Goal: Information Seeking & Learning: Learn about a topic

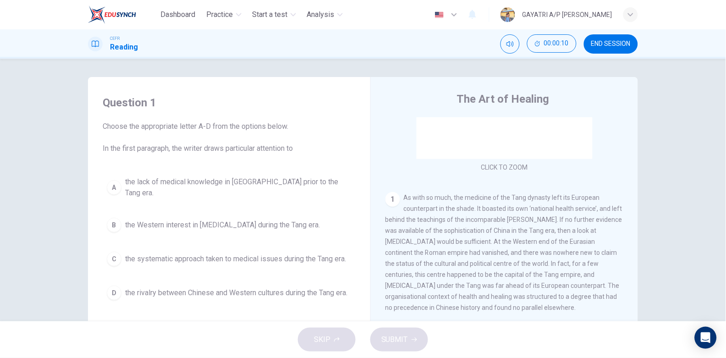
scroll to position [153, 0]
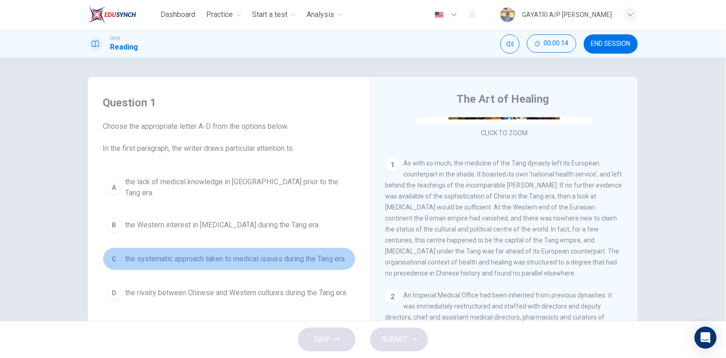
click at [313, 248] on button "C the systematic approach taken to medical issues during the Tang era." at bounding box center [229, 259] width 253 height 23
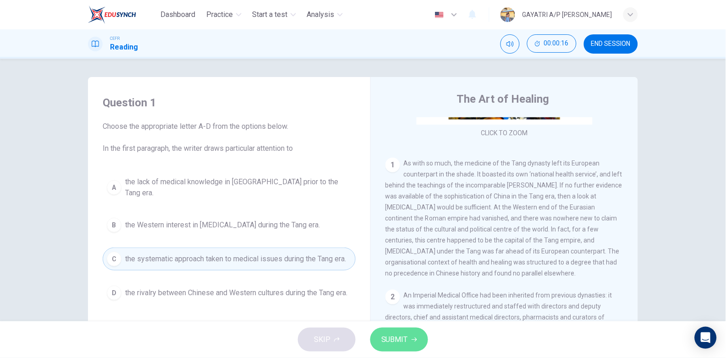
click at [387, 336] on span "SUBMIT" at bounding box center [395, 339] width 27 height 13
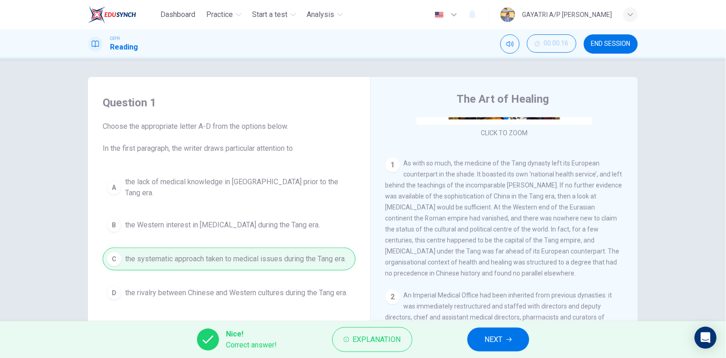
click at [493, 330] on button "NEXT" at bounding box center [499, 340] width 62 height 24
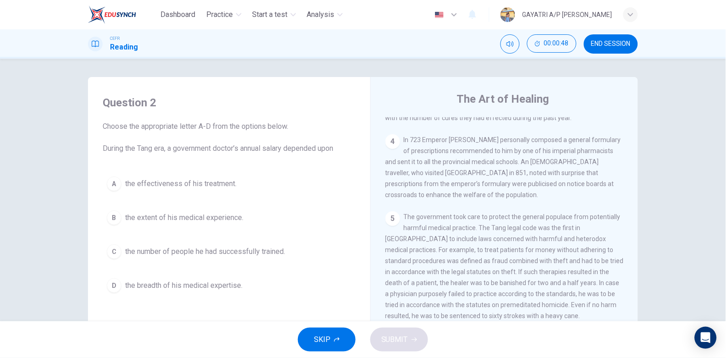
scroll to position [452, 0]
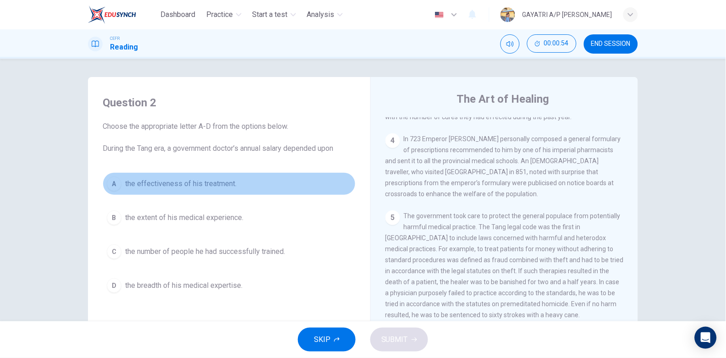
click at [270, 184] on button "A the effectiveness of his treatment." at bounding box center [229, 183] width 253 height 23
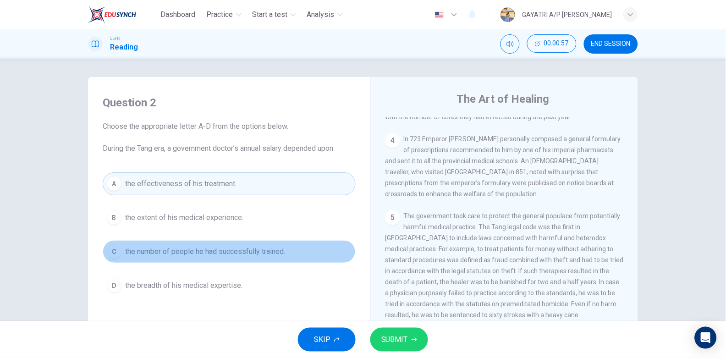
click at [270, 250] on span "the number of people he had successfully trained." at bounding box center [205, 251] width 160 height 11
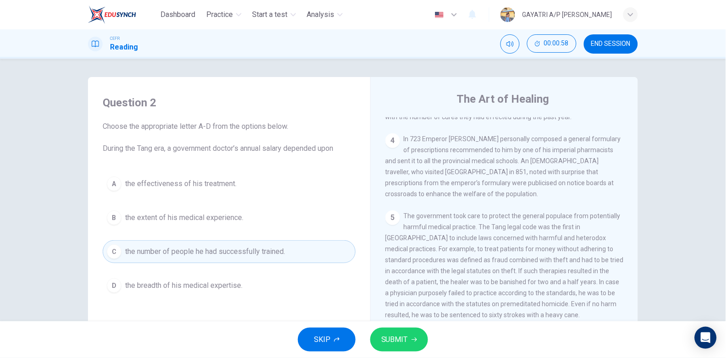
click at [408, 337] on button "SUBMIT" at bounding box center [400, 340] width 58 height 24
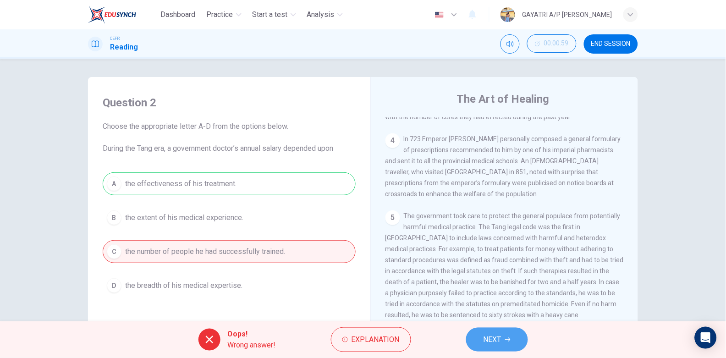
click at [491, 337] on span "NEXT" at bounding box center [493, 339] width 18 height 13
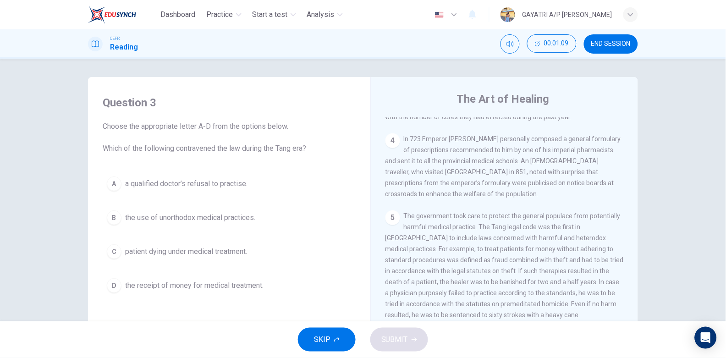
click at [218, 255] on span "patient dying under medical treatment." at bounding box center [186, 251] width 122 height 11
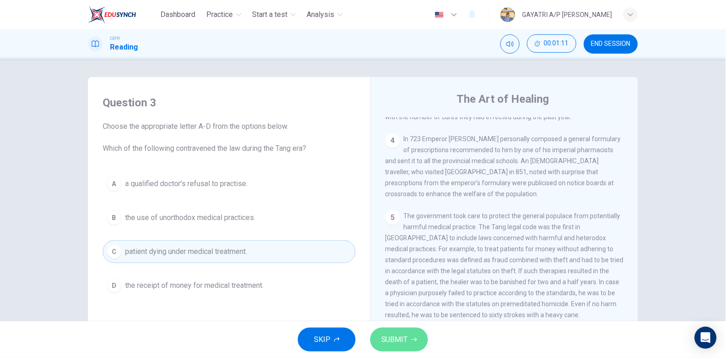
click at [405, 339] on span "SUBMIT" at bounding box center [395, 339] width 27 height 13
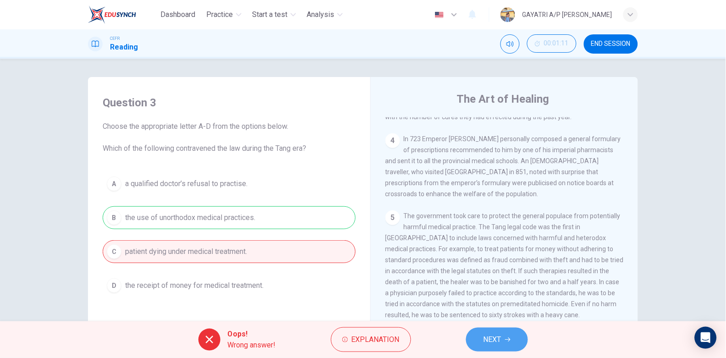
click at [494, 334] on span "NEXT" at bounding box center [493, 339] width 18 height 13
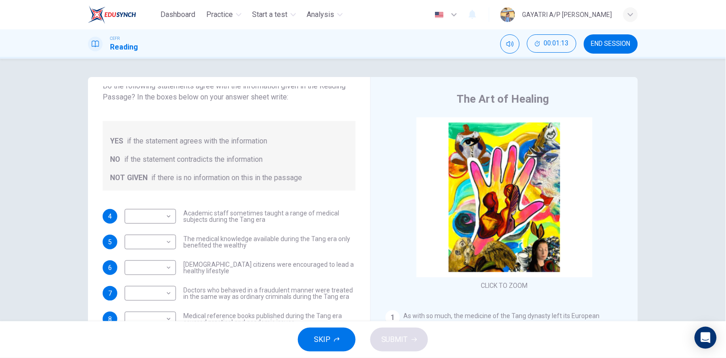
scroll to position [92, 0]
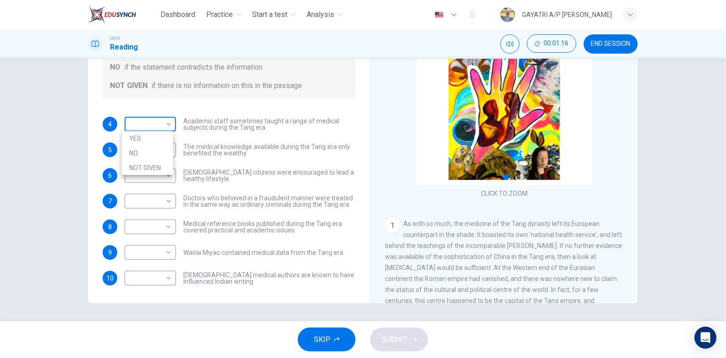
click at [165, 123] on body "Dashboard Practice Start a test Analysis English en ​ GAYATRI A/P [PERSON_NAME]…" at bounding box center [363, 179] width 726 height 358
click at [158, 140] on li "YES" at bounding box center [147, 138] width 51 height 15
type input "YES"
click at [167, 151] on body "Dashboard Practice Start a test Analysis English en ​ GAYATRI A/P [PERSON_NAME]…" at bounding box center [363, 179] width 726 height 358
click at [155, 175] on li "NO" at bounding box center [147, 179] width 51 height 15
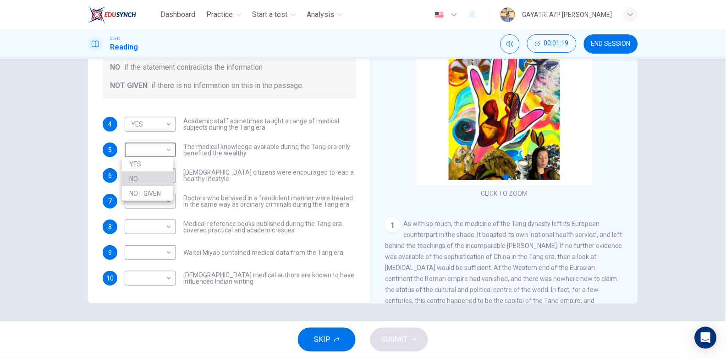
type input "NO"
click at [166, 179] on body "Dashboard Practice Start a test Analysis English en ​ GAYATRI A/P [PERSON_NAME]…" at bounding box center [363, 179] width 726 height 358
click at [150, 187] on li "YES" at bounding box center [147, 190] width 51 height 15
type input "YES"
click at [164, 206] on body "Dashboard Practice Start a test Analysis English en ​ GAYATRI A/P [PERSON_NAME]…" at bounding box center [363, 179] width 726 height 358
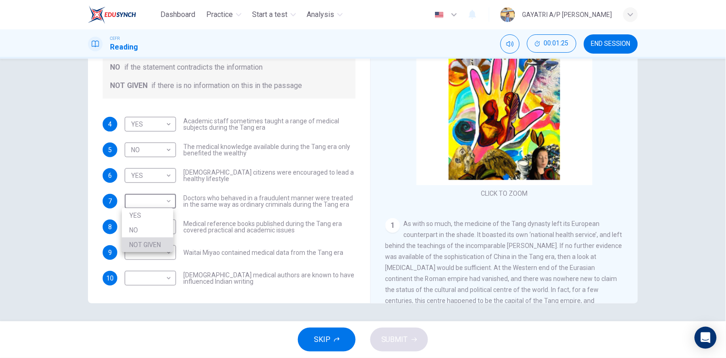
click at [156, 243] on li "NOT GIVEN" at bounding box center [147, 245] width 51 height 15
type input "NOT GIVEN"
click at [161, 224] on body "Dashboard Practice Start a test Analysis English en ​ GAYATRI A/P [PERSON_NAME]…" at bounding box center [363, 179] width 726 height 358
click at [156, 247] on li "YES" at bounding box center [147, 241] width 51 height 15
type input "YES"
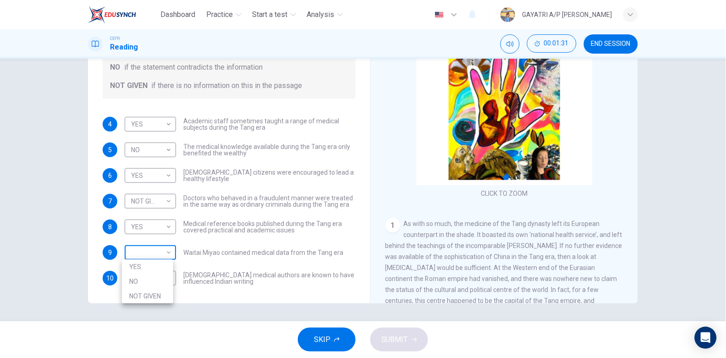
click at [167, 250] on body "Dashboard Practice Start a test Analysis English en ​ GAYATRI A/P [PERSON_NAME]…" at bounding box center [363, 179] width 726 height 358
click at [144, 282] on li "NO" at bounding box center [147, 281] width 51 height 15
type input "NO"
click at [157, 278] on body "Dashboard Practice Start a test Analysis English en ​ GAYATRI A/P [PERSON_NAME]…" at bounding box center [363, 179] width 726 height 358
click at [150, 304] on li "NO" at bounding box center [147, 307] width 51 height 15
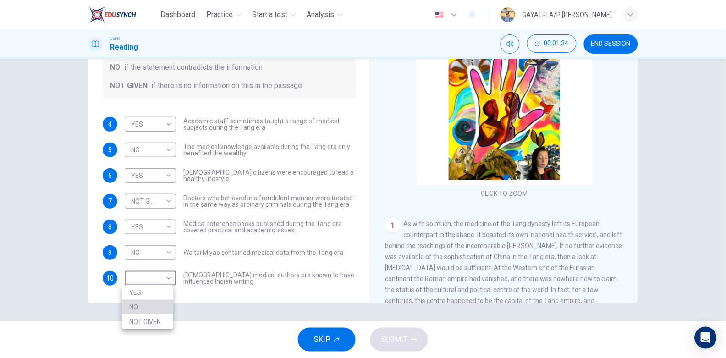
type input "NO"
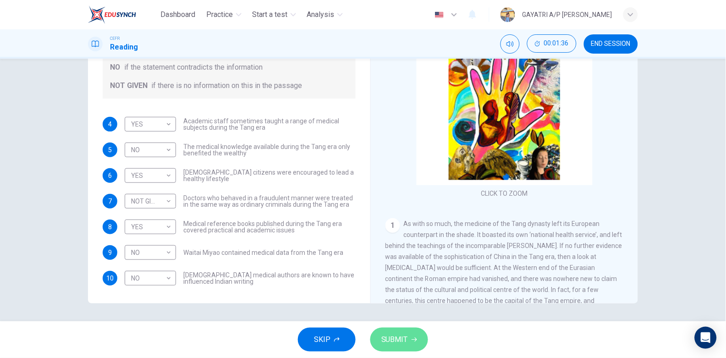
click at [393, 337] on span "SUBMIT" at bounding box center [395, 339] width 27 height 13
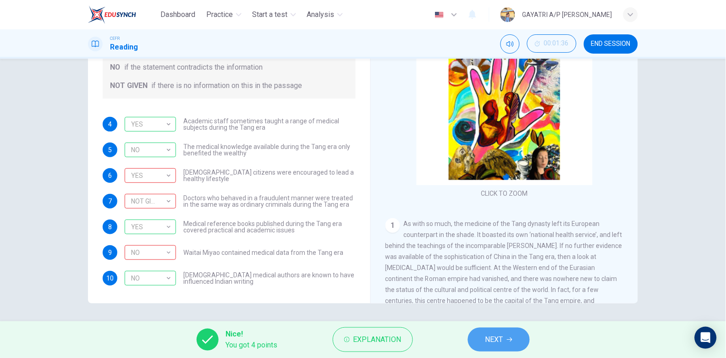
click at [490, 338] on span "NEXT" at bounding box center [495, 339] width 18 height 13
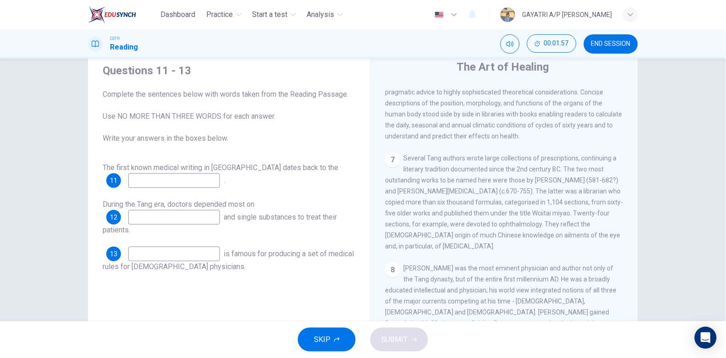
scroll to position [687, 0]
click at [177, 182] on input at bounding box center [174, 180] width 92 height 15
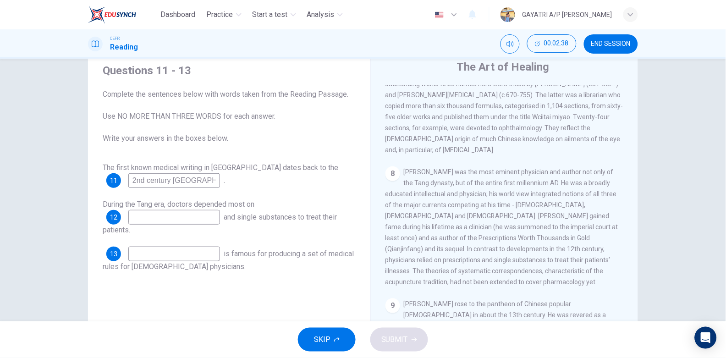
scroll to position [92, 0]
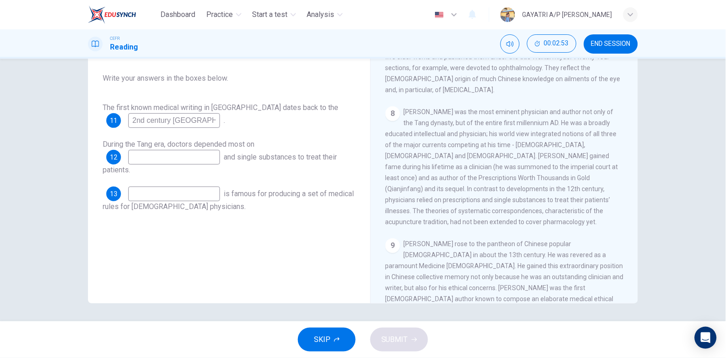
type input "2nd century [GEOGRAPHIC_DATA]"
click at [150, 152] on input at bounding box center [174, 157] width 92 height 15
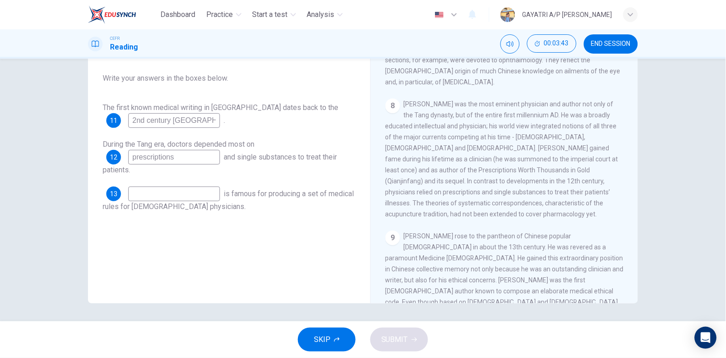
scroll to position [791, 0]
type input "prescriptions"
click at [158, 200] on input at bounding box center [174, 194] width 92 height 15
type input "[PERSON_NAME]"
click at [420, 342] on button "SUBMIT" at bounding box center [400, 340] width 58 height 24
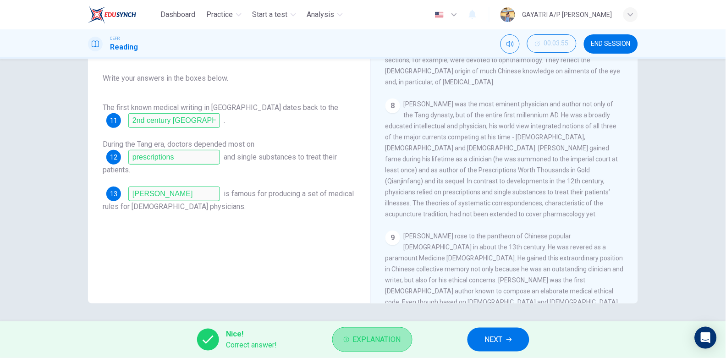
click at [384, 337] on span "Explanation" at bounding box center [377, 339] width 48 height 13
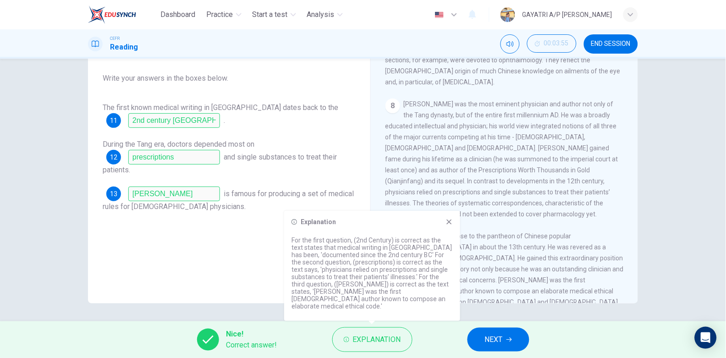
click at [448, 226] on icon at bounding box center [449, 221] width 7 height 7
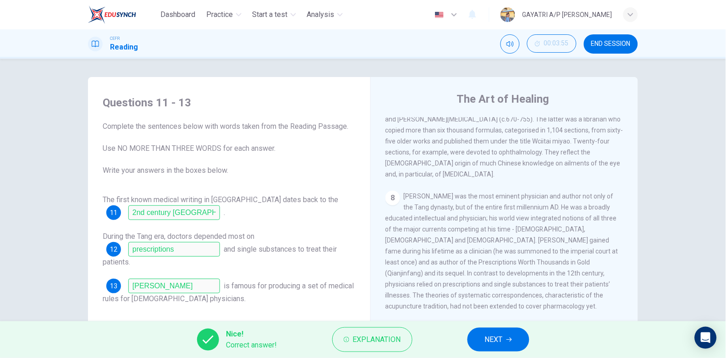
scroll to position [92, 0]
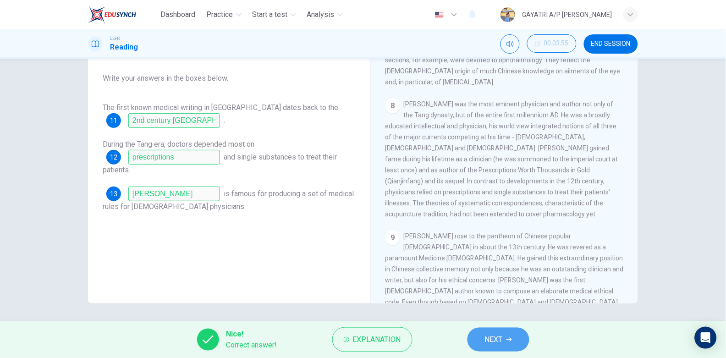
click at [491, 336] on span "NEXT" at bounding box center [494, 339] width 18 height 13
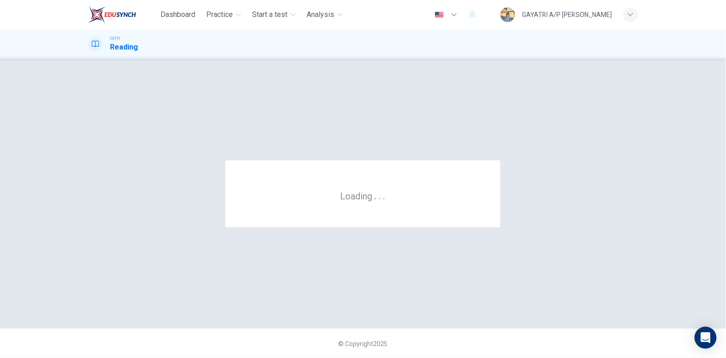
scroll to position [0, 0]
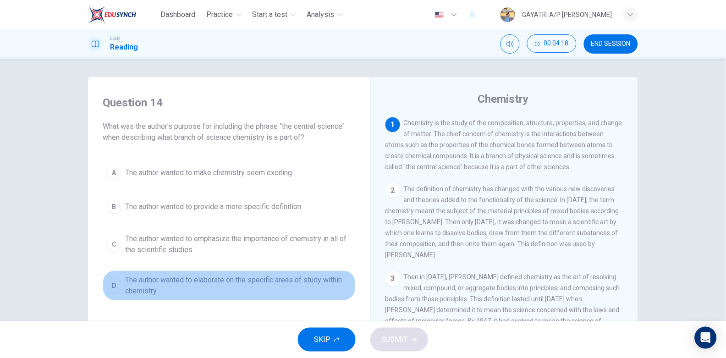
click at [236, 281] on span "The author wanted to elaborate on the specific areas of study within chemistry" at bounding box center [238, 286] width 227 height 22
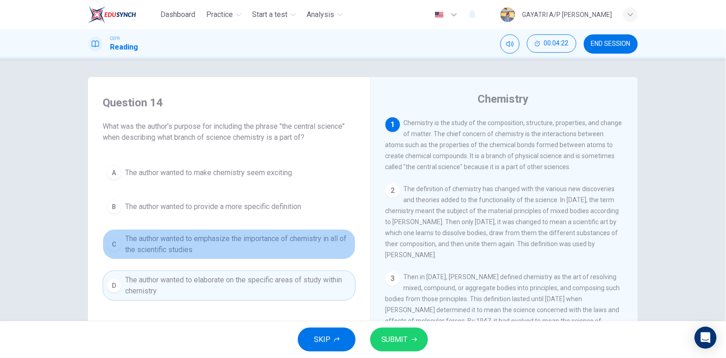
click at [256, 243] on span "The author wanted to emphasize the importance of chemistry in all of the scient…" at bounding box center [238, 244] width 227 height 22
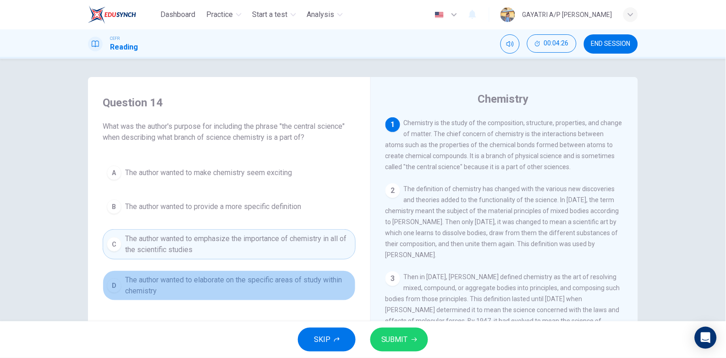
click at [255, 271] on button "D The author wanted to elaborate on the specific areas of study within chemistry" at bounding box center [229, 286] width 253 height 30
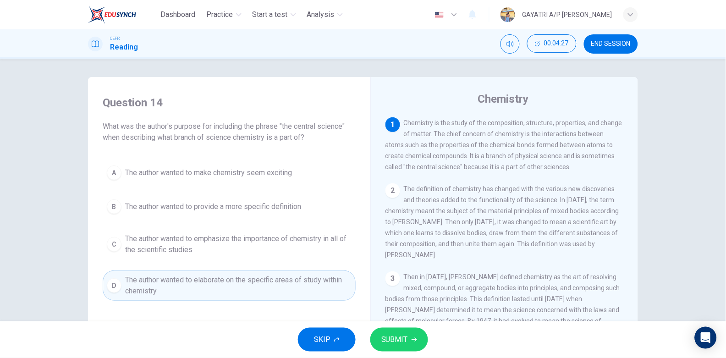
click at [399, 336] on span "SUBMIT" at bounding box center [395, 339] width 27 height 13
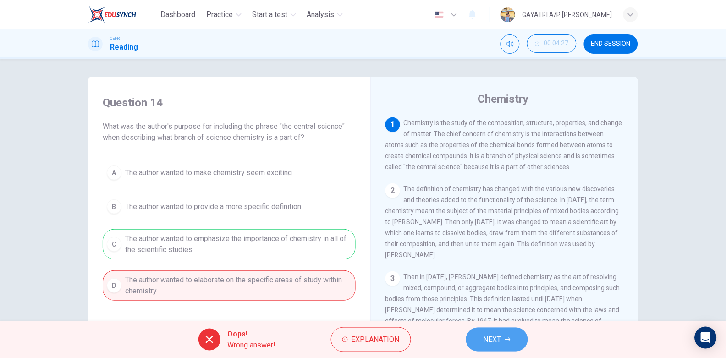
click at [497, 332] on button "NEXT" at bounding box center [497, 340] width 62 height 24
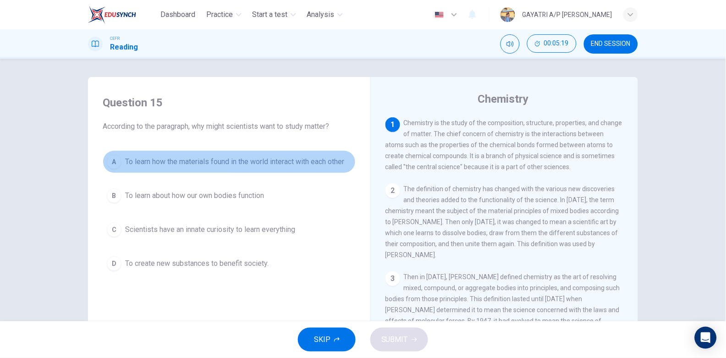
click at [188, 160] on span "To learn how the materials found in the world interact with each other" at bounding box center [234, 161] width 219 height 11
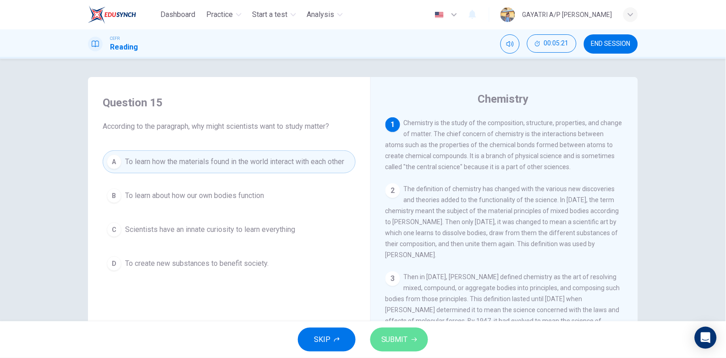
click at [391, 342] on span "SUBMIT" at bounding box center [395, 339] width 27 height 13
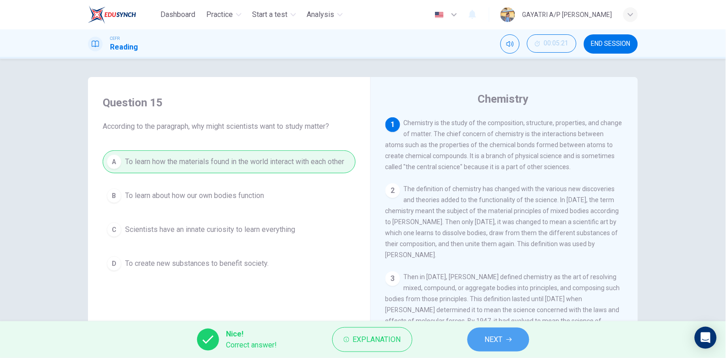
click at [496, 338] on span "NEXT" at bounding box center [494, 339] width 18 height 13
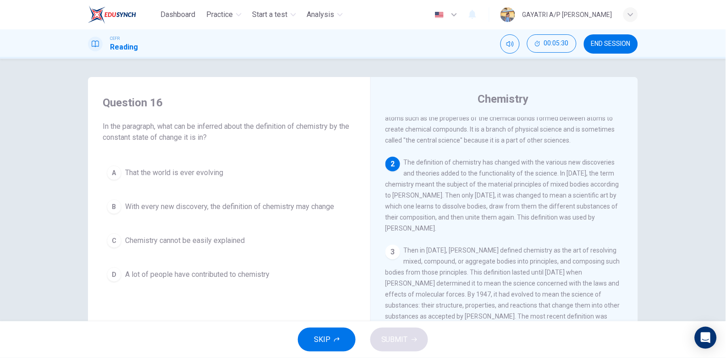
scroll to position [28, 0]
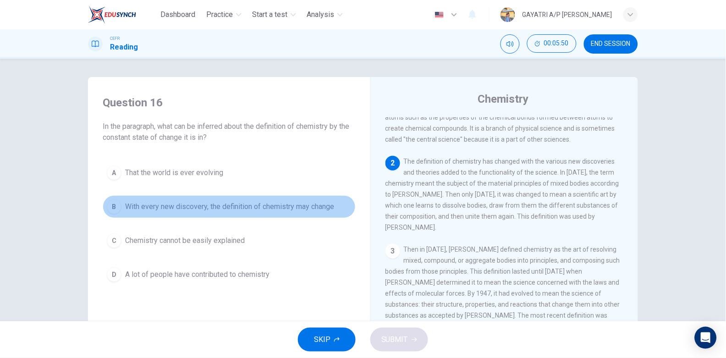
click at [300, 208] on span "With every new discovery, the definition of chemistry may change" at bounding box center [229, 206] width 209 height 11
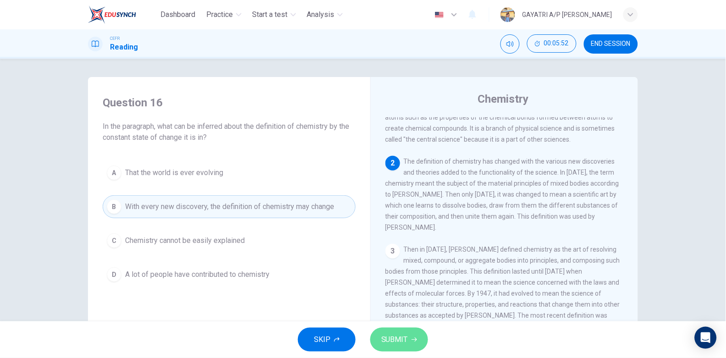
click at [395, 330] on button "SUBMIT" at bounding box center [400, 340] width 58 height 24
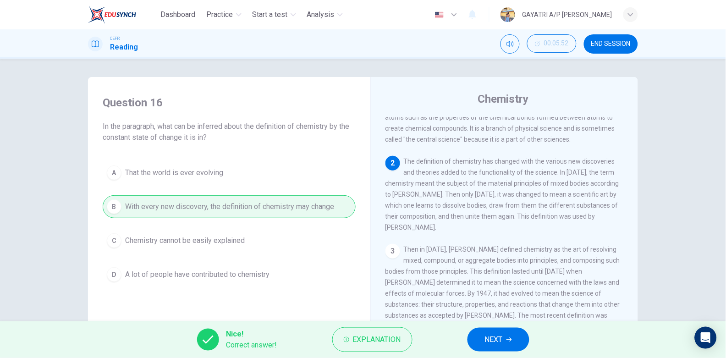
click at [515, 339] on button "NEXT" at bounding box center [499, 340] width 62 height 24
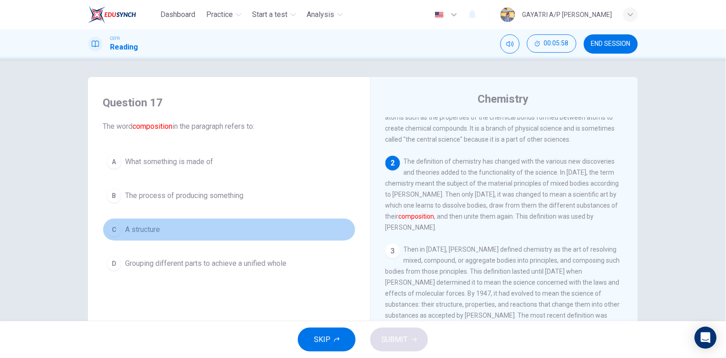
click at [155, 221] on button "C A structure" at bounding box center [229, 229] width 253 height 23
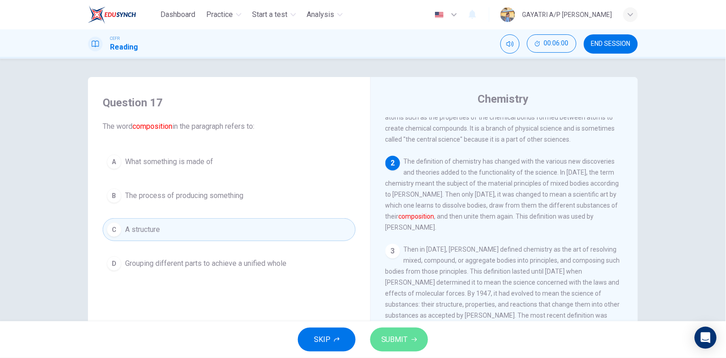
click at [403, 337] on span "SUBMIT" at bounding box center [395, 339] width 27 height 13
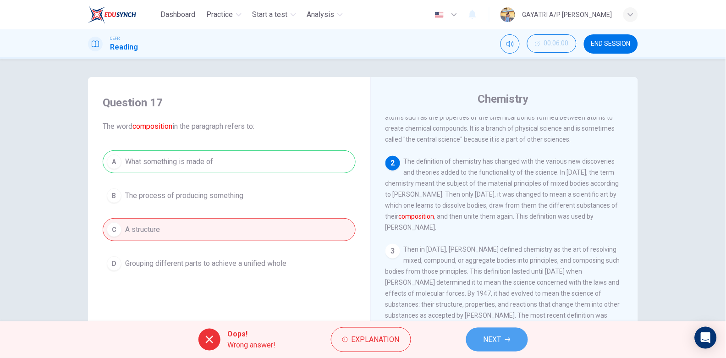
click at [484, 342] on span "NEXT" at bounding box center [493, 339] width 18 height 13
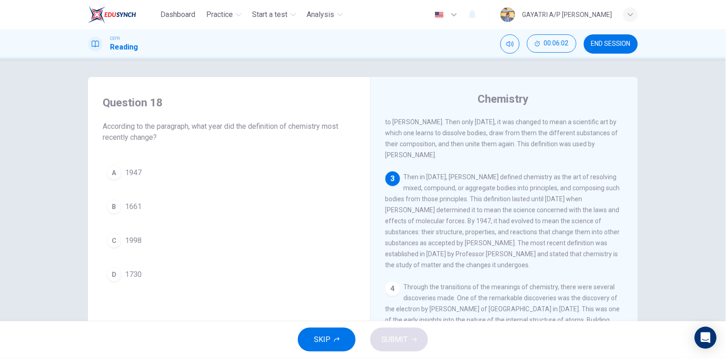
scroll to position [110, 0]
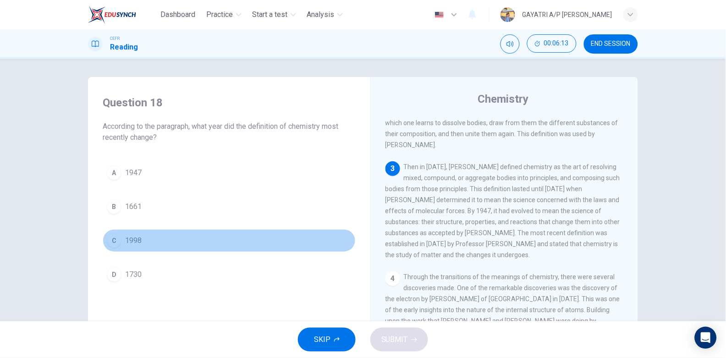
click at [165, 245] on button "C 1998" at bounding box center [229, 240] width 253 height 23
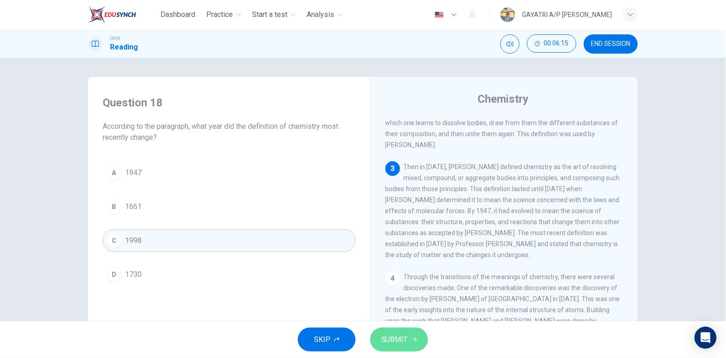
click at [394, 338] on span "SUBMIT" at bounding box center [395, 339] width 27 height 13
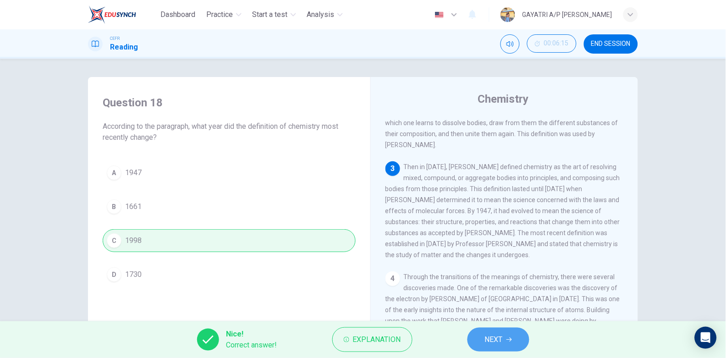
click at [509, 344] on button "NEXT" at bounding box center [499, 340] width 62 height 24
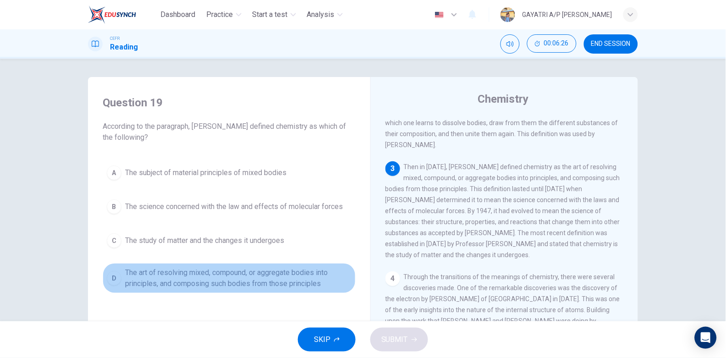
click at [292, 281] on span "The art of resolving mixed, compound, or aggregate bodies into principles, and …" at bounding box center [238, 278] width 227 height 22
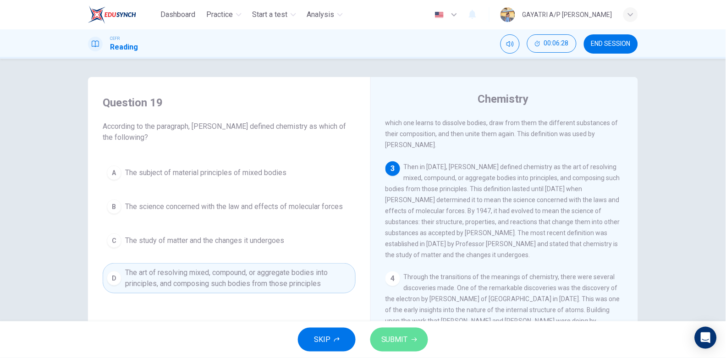
click at [396, 342] on span "SUBMIT" at bounding box center [395, 339] width 27 height 13
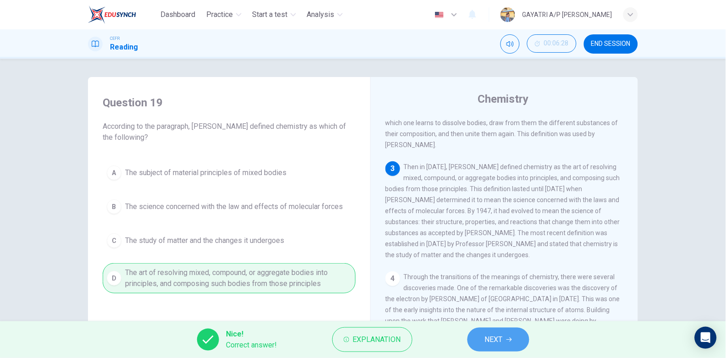
click at [502, 333] on button "NEXT" at bounding box center [499, 340] width 62 height 24
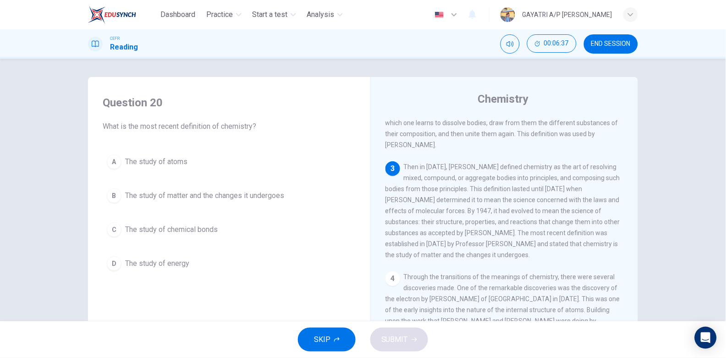
click at [213, 182] on div "A The study of atoms B The study of matter and the changes it undergoes C The s…" at bounding box center [229, 212] width 253 height 125
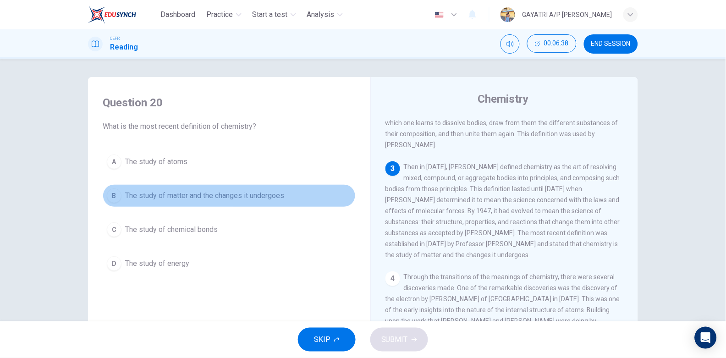
click at [211, 189] on button "B The study of matter and the changes it undergoes" at bounding box center [229, 195] width 253 height 23
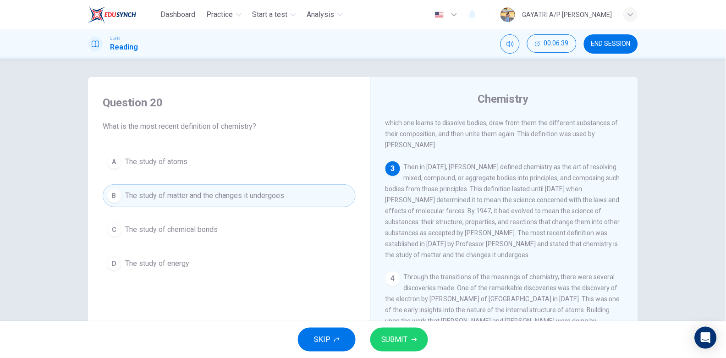
drag, startPoint x: 442, startPoint y: 328, endPoint x: 414, endPoint y: 340, distance: 30.8
click at [414, 340] on div "SKIP SUBMIT" at bounding box center [363, 340] width 726 height 37
click at [414, 340] on icon "button" at bounding box center [415, 340] width 6 height 4
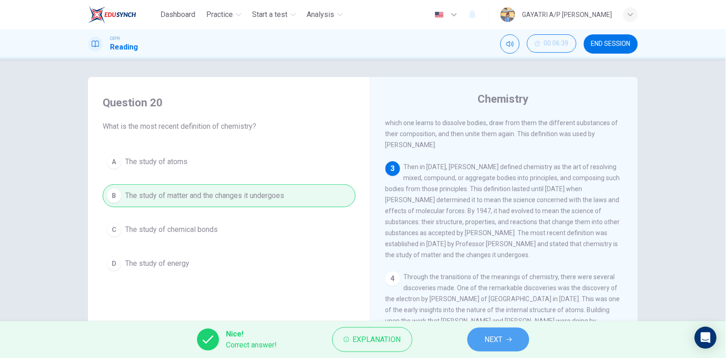
click at [492, 339] on span "NEXT" at bounding box center [494, 339] width 18 height 13
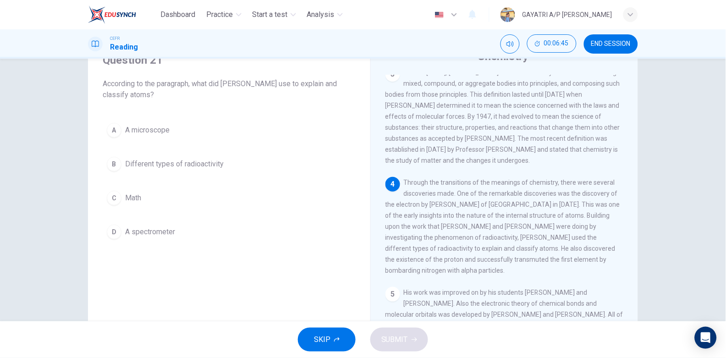
scroll to position [42, 0]
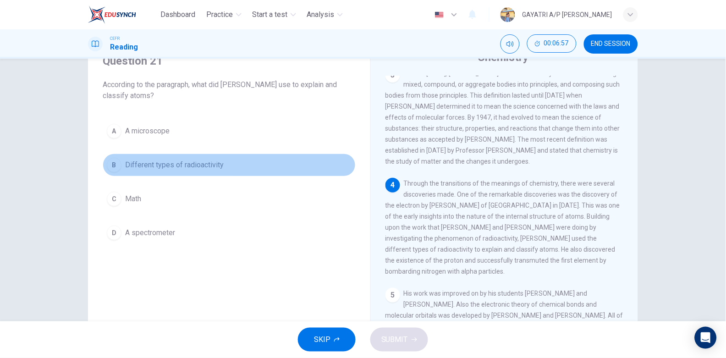
click at [206, 160] on span "Different types of radioactivity" at bounding box center [174, 165] width 99 height 11
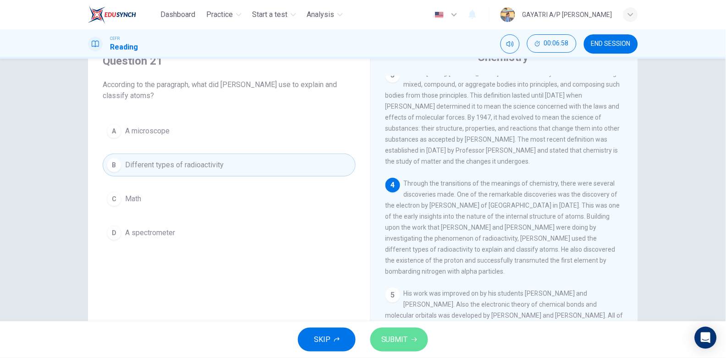
click at [405, 336] on span "SUBMIT" at bounding box center [395, 339] width 27 height 13
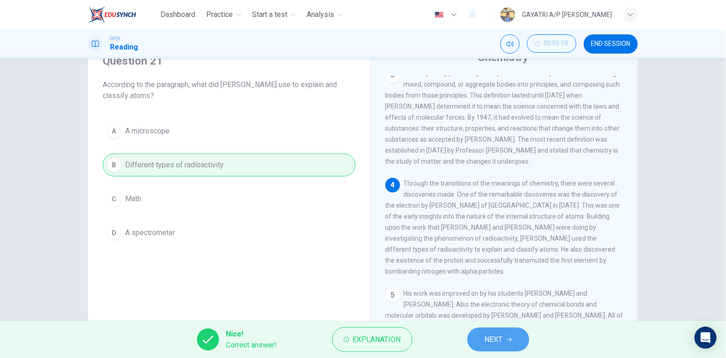
click at [484, 340] on button "NEXT" at bounding box center [499, 340] width 62 height 24
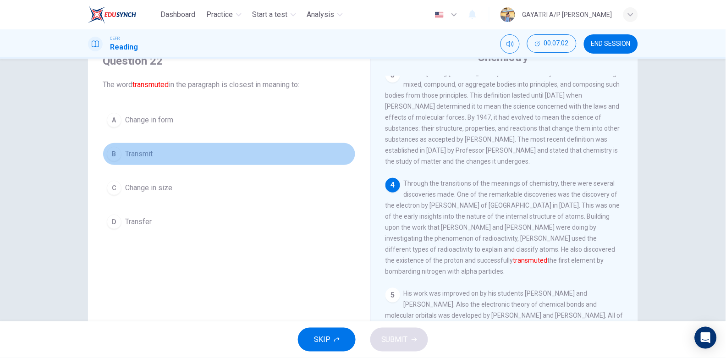
click at [180, 159] on button "B Transmit" at bounding box center [229, 154] width 253 height 23
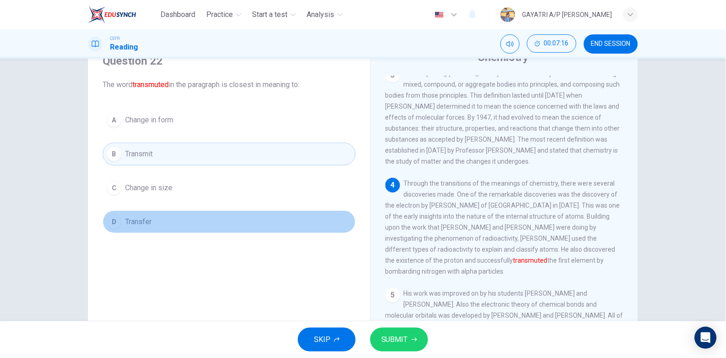
click at [150, 216] on span "Transfer" at bounding box center [138, 221] width 27 height 11
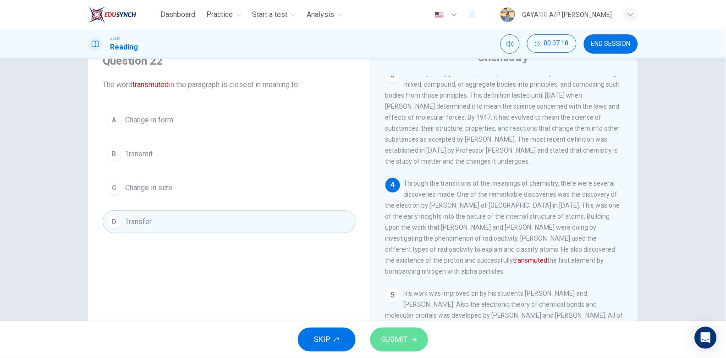
click at [397, 332] on button "SUBMIT" at bounding box center [400, 340] width 58 height 24
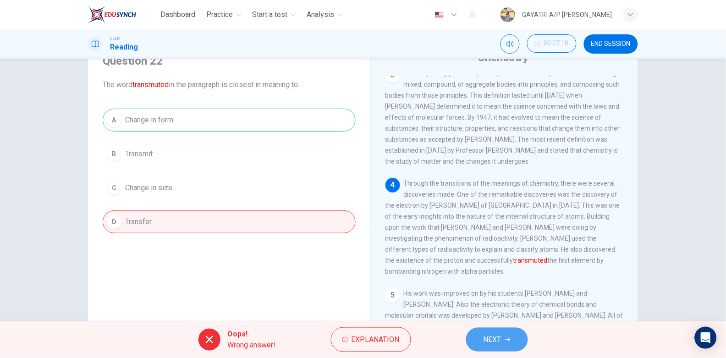
click at [493, 337] on span "NEXT" at bounding box center [493, 339] width 18 height 13
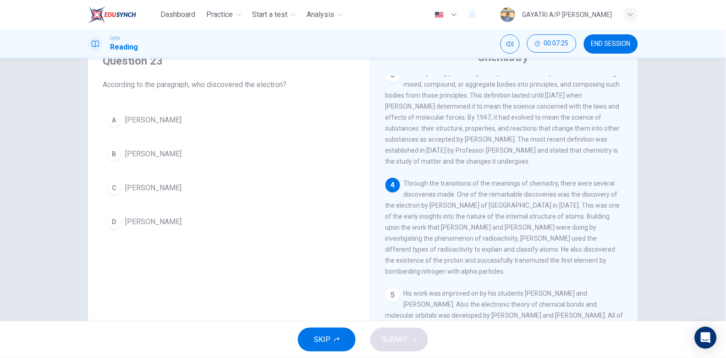
click at [206, 122] on button "A [PERSON_NAME]" at bounding box center [229, 120] width 253 height 23
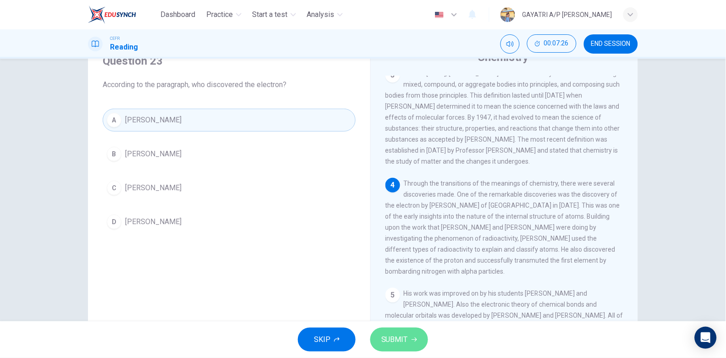
click at [403, 337] on span "SUBMIT" at bounding box center [395, 339] width 27 height 13
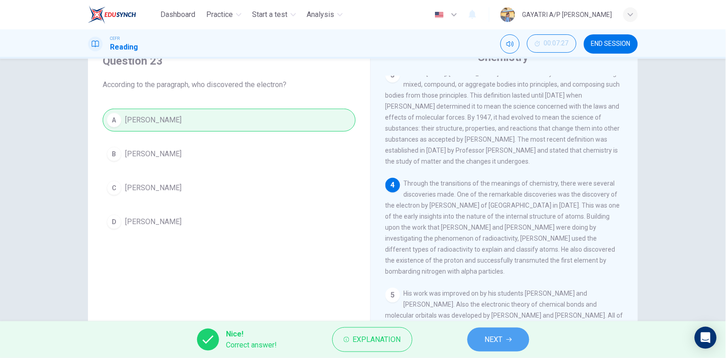
click at [503, 336] on span "NEXT" at bounding box center [494, 339] width 18 height 13
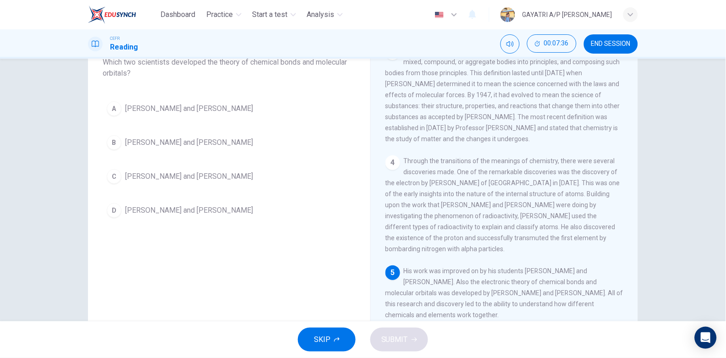
scroll to position [65, 0]
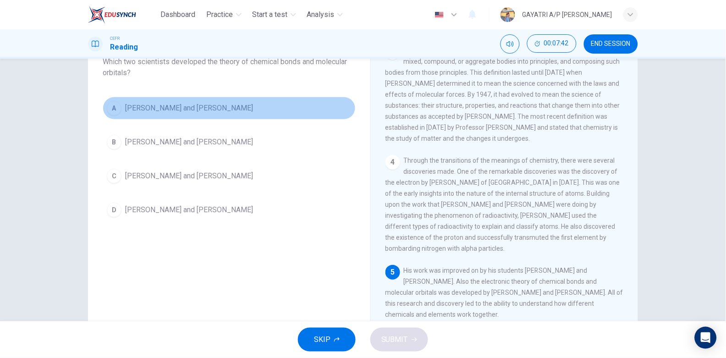
click at [150, 107] on span "[PERSON_NAME] and [PERSON_NAME]" at bounding box center [189, 108] width 128 height 11
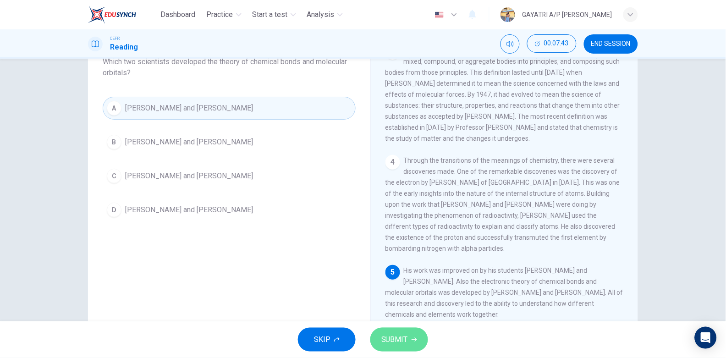
click at [399, 336] on span "SUBMIT" at bounding box center [395, 339] width 27 height 13
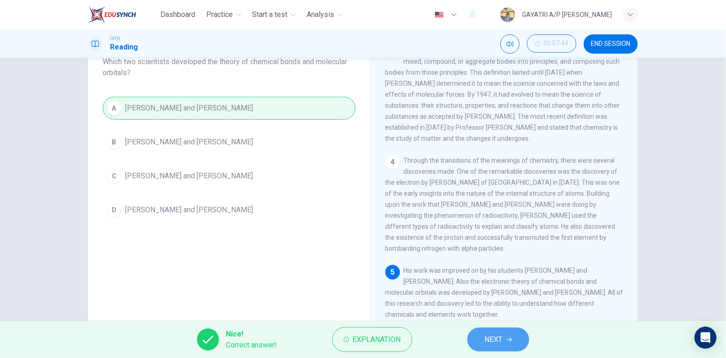
click at [491, 341] on span "NEXT" at bounding box center [494, 339] width 18 height 13
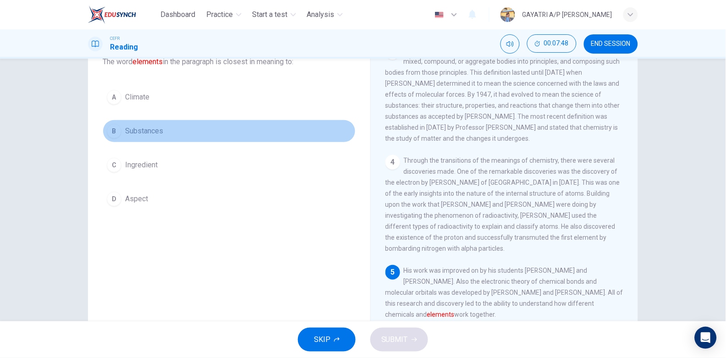
click at [161, 130] on span "Substances" at bounding box center [144, 131] width 38 height 11
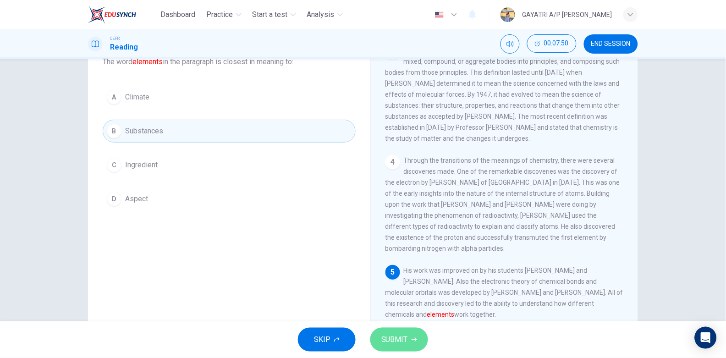
click at [400, 336] on span "SUBMIT" at bounding box center [395, 339] width 27 height 13
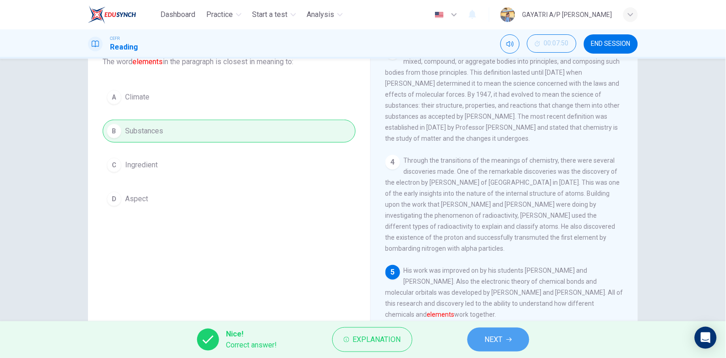
click at [517, 342] on button "NEXT" at bounding box center [499, 340] width 62 height 24
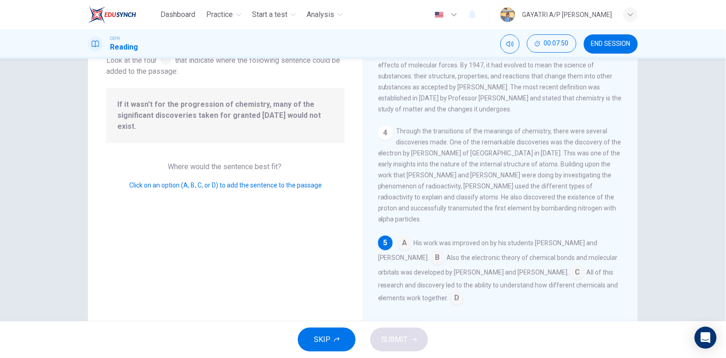
scroll to position [196, 0]
click at [450, 298] on input at bounding box center [457, 299] width 15 height 15
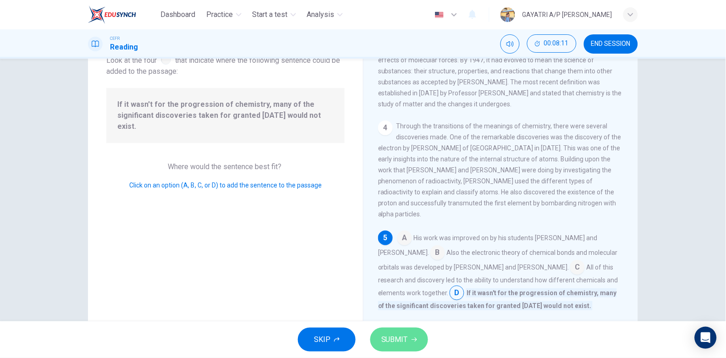
click at [403, 339] on span "SUBMIT" at bounding box center [395, 339] width 27 height 13
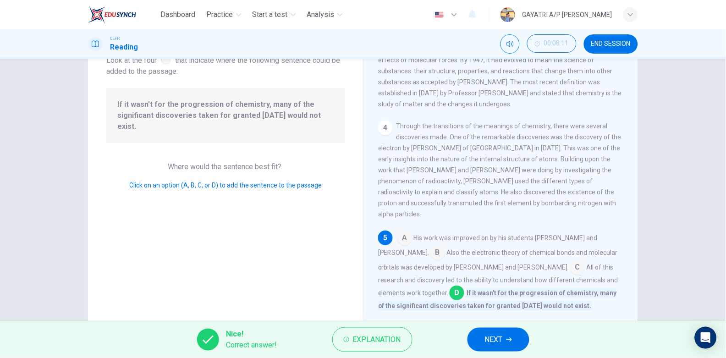
scroll to position [207, 0]
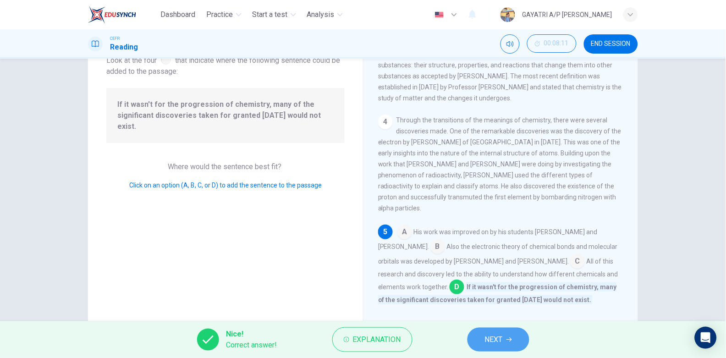
click at [492, 335] on span "NEXT" at bounding box center [494, 339] width 18 height 13
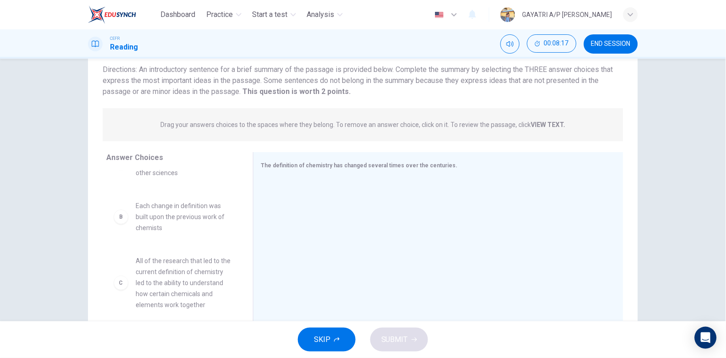
scroll to position [33, 0]
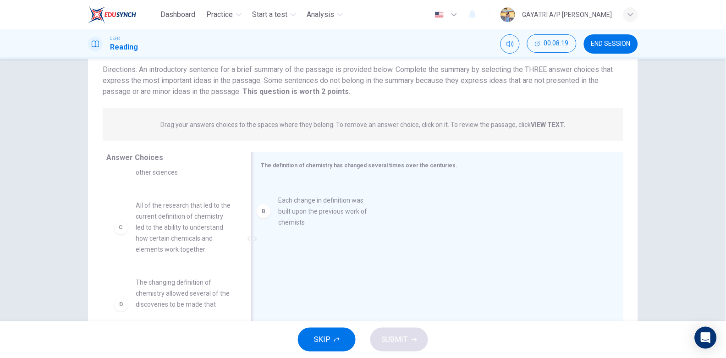
drag, startPoint x: 176, startPoint y: 229, endPoint x: 323, endPoint y: 225, distance: 147.7
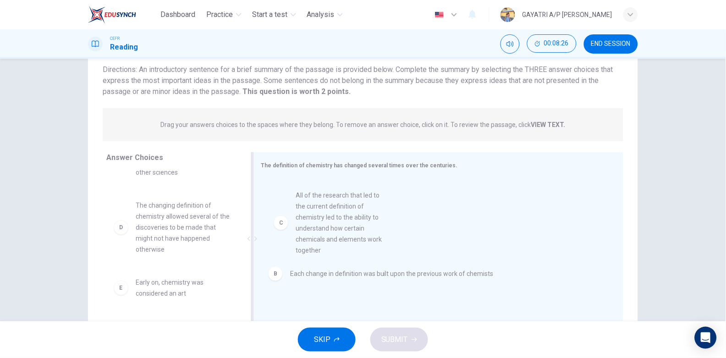
drag, startPoint x: 187, startPoint y: 227, endPoint x: 352, endPoint y: 219, distance: 165.8
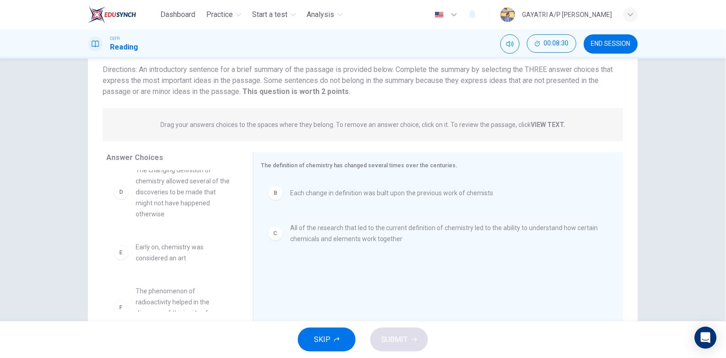
scroll to position [93, 0]
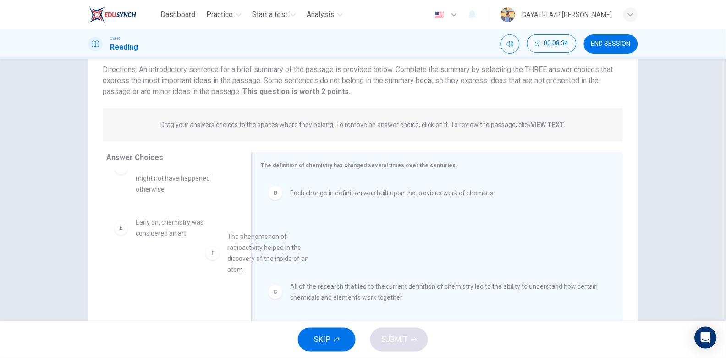
drag, startPoint x: 181, startPoint y: 298, endPoint x: 306, endPoint y: 260, distance: 131.3
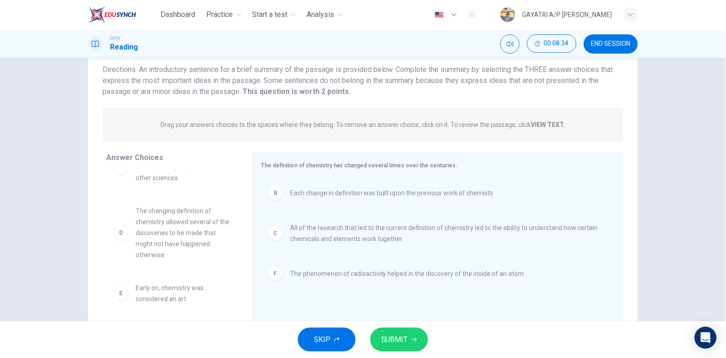
scroll to position [27, 0]
click at [398, 341] on span "SUBMIT" at bounding box center [395, 339] width 27 height 13
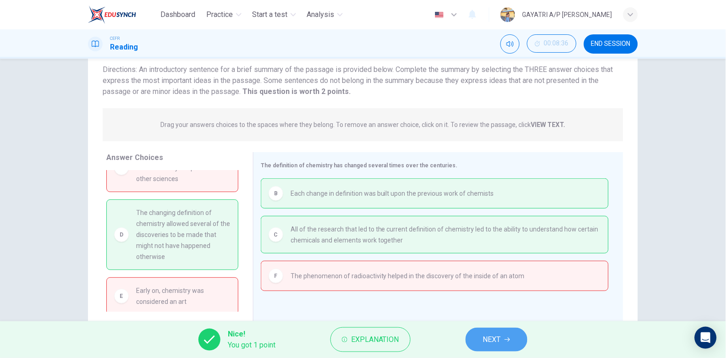
click at [497, 342] on span "NEXT" at bounding box center [492, 339] width 18 height 13
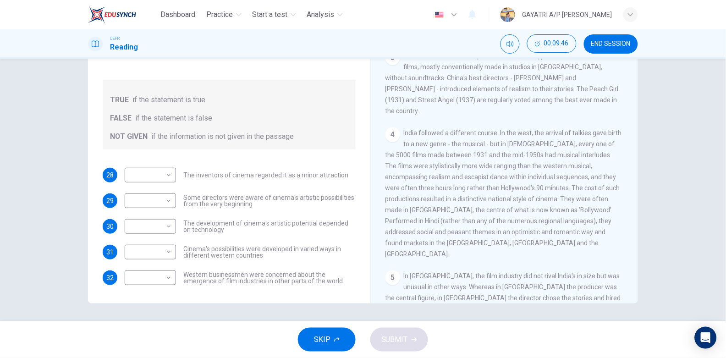
scroll to position [586, 0]
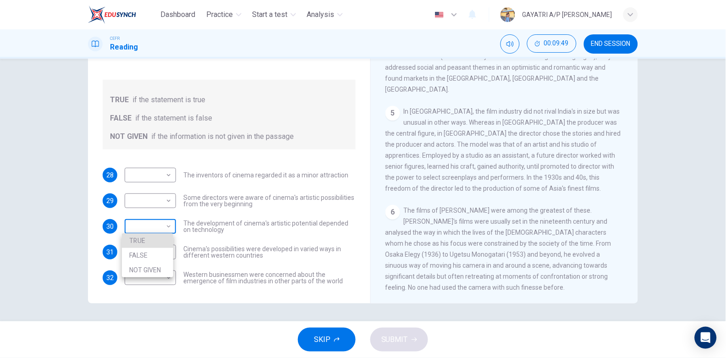
click at [168, 229] on body "Dashboard Practice Start a test Analysis English en ​ GAYATRI A/P [PERSON_NAME]…" at bounding box center [363, 179] width 726 height 358
click at [162, 236] on li "TRUE" at bounding box center [147, 240] width 51 height 15
type input "TRUE"
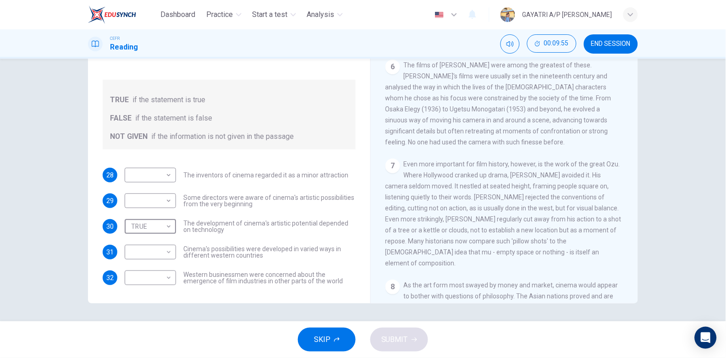
scroll to position [789, 0]
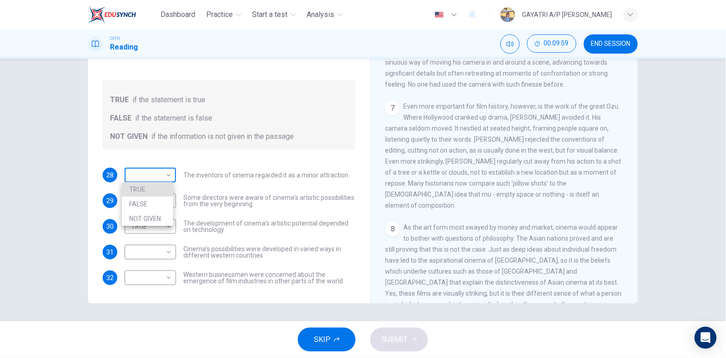
click at [150, 180] on body "Dashboard Practice Start a test Analysis English en ​ GAYATRI A/P [PERSON_NAME]…" at bounding box center [363, 179] width 726 height 358
click at [158, 201] on li "FALSE" at bounding box center [147, 204] width 51 height 15
type input "FALSE"
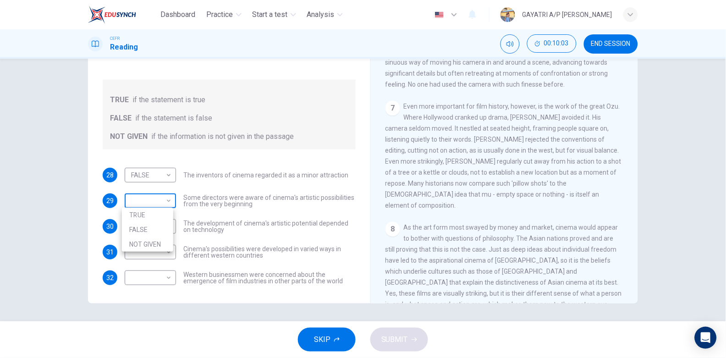
click at [168, 201] on body "Dashboard Practice Start a test Analysis English en ​ GAYATRI A/P [PERSON_NAME]…" at bounding box center [363, 179] width 726 height 358
click at [158, 216] on li "TRUE" at bounding box center [147, 215] width 51 height 15
type input "TRUE"
click at [166, 248] on body "Dashboard Practice Start a test Analysis English en ​ GAYATRI A/P [PERSON_NAME]…" at bounding box center [363, 179] width 726 height 358
click at [160, 269] on li "TRUE" at bounding box center [147, 266] width 51 height 15
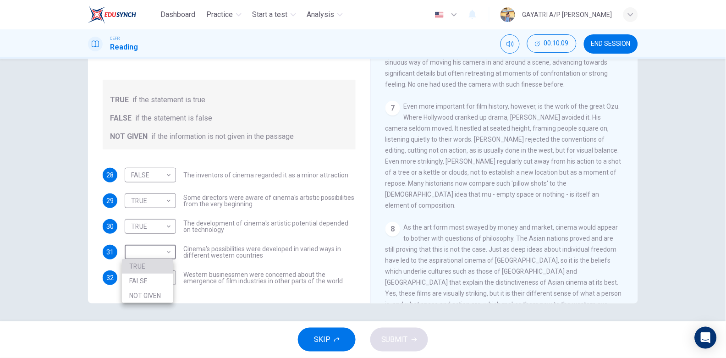
type input "TRUE"
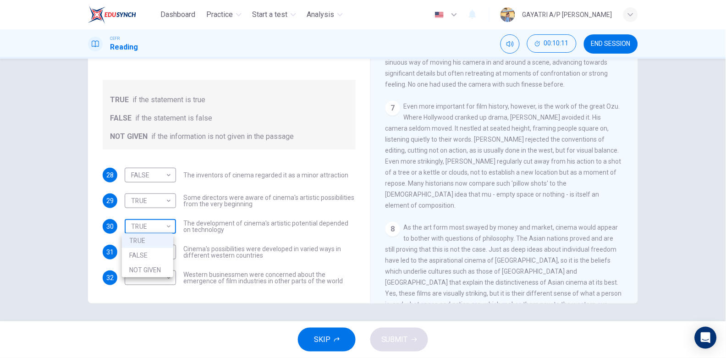
click at [161, 222] on body "Dashboard Practice Start a test Analysis English en ​ GAYATRI A/P [PERSON_NAME]…" at bounding box center [363, 179] width 726 height 358
click at [161, 274] on li "NOT GIVEN" at bounding box center [147, 270] width 51 height 15
type input "NOT GIVEN"
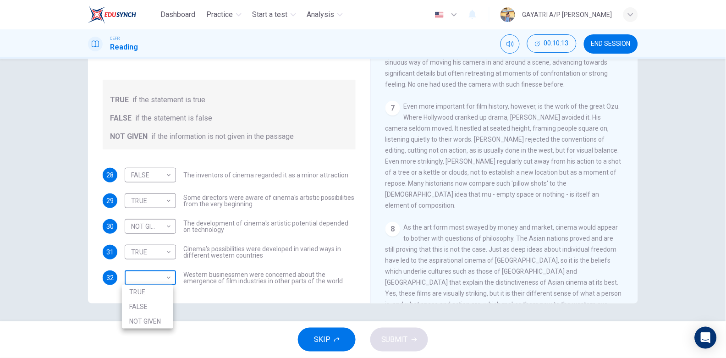
click at [165, 279] on body "Dashboard Practice Start a test Analysis English en ​ GAYATRI A/P [PERSON_NAME]…" at bounding box center [363, 179] width 726 height 358
click at [165, 290] on li "TRUE" at bounding box center [147, 292] width 51 height 15
type input "TRUE"
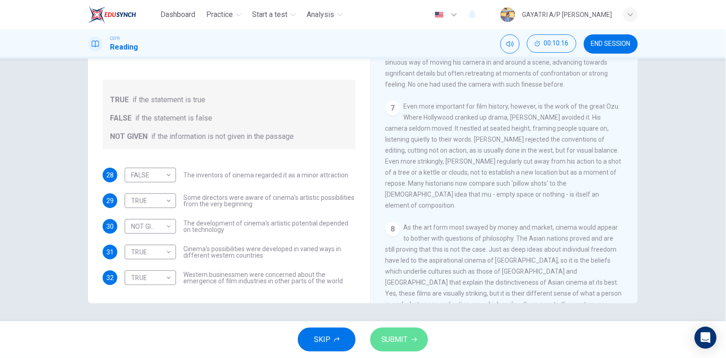
click at [395, 335] on span "SUBMIT" at bounding box center [395, 339] width 27 height 13
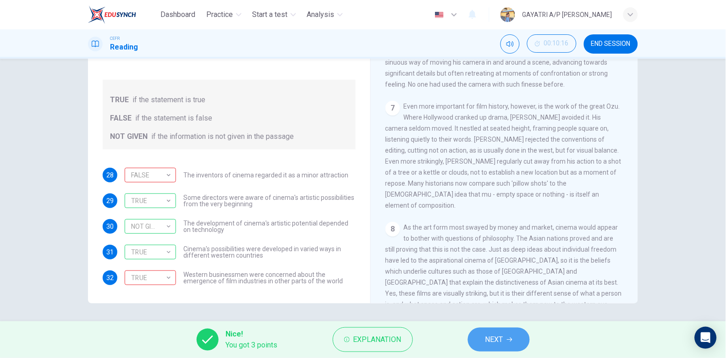
click at [484, 338] on button "NEXT" at bounding box center [499, 340] width 62 height 24
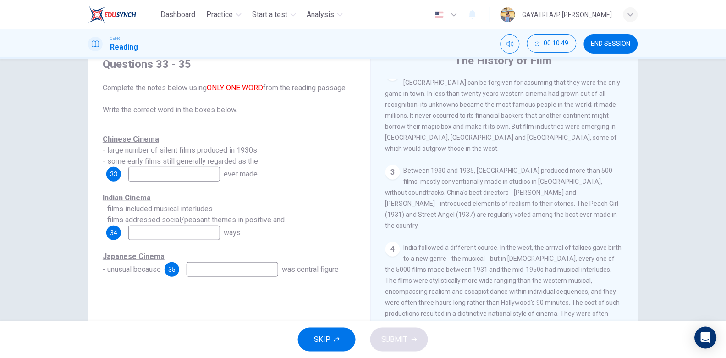
scroll to position [359, 0]
click at [194, 175] on input at bounding box center [174, 174] width 92 height 15
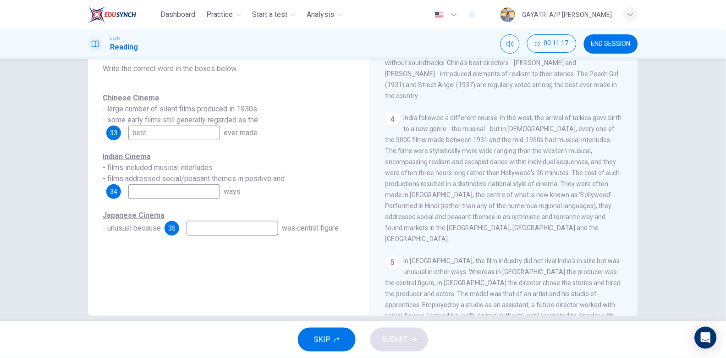
scroll to position [447, 0]
type input "best"
click at [189, 194] on input at bounding box center [174, 191] width 92 height 15
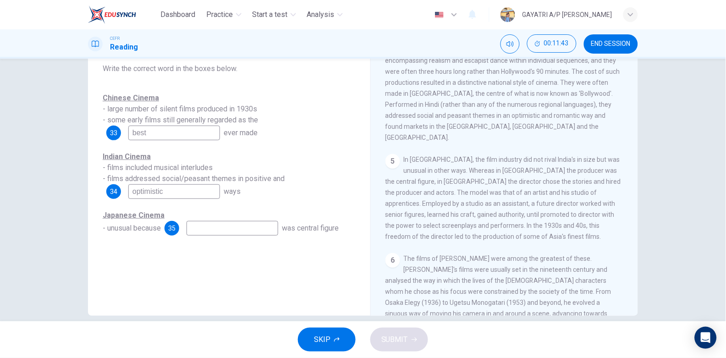
scroll to position [550, 0]
type input "optimistic"
click at [222, 229] on input at bounding box center [233, 228] width 92 height 15
type input "Hollywood"
click at [409, 337] on button "SUBMIT" at bounding box center [400, 340] width 58 height 24
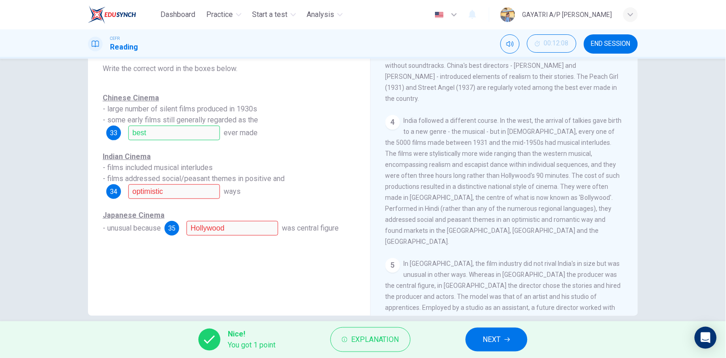
scroll to position [446, 0]
click at [489, 333] on button "NEXT" at bounding box center [497, 340] width 62 height 24
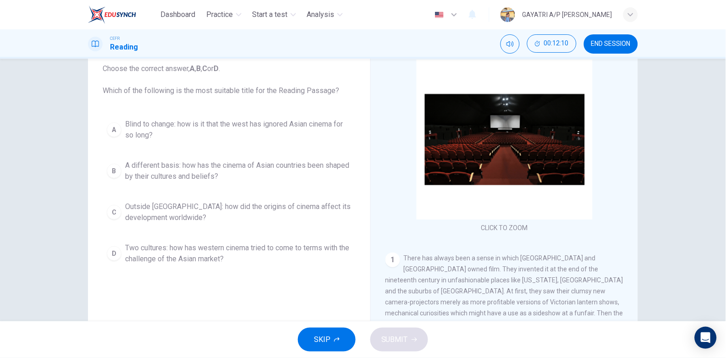
scroll to position [57, 0]
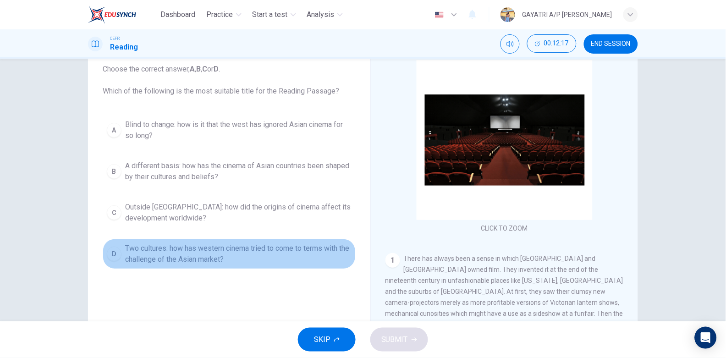
click at [241, 258] on span "Two cultures: how has western cinema tried to come to terms with the challenge …" at bounding box center [238, 254] width 227 height 22
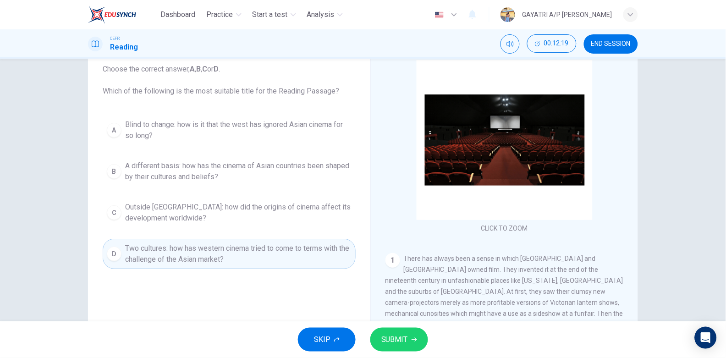
click at [396, 342] on span "SUBMIT" at bounding box center [395, 339] width 27 height 13
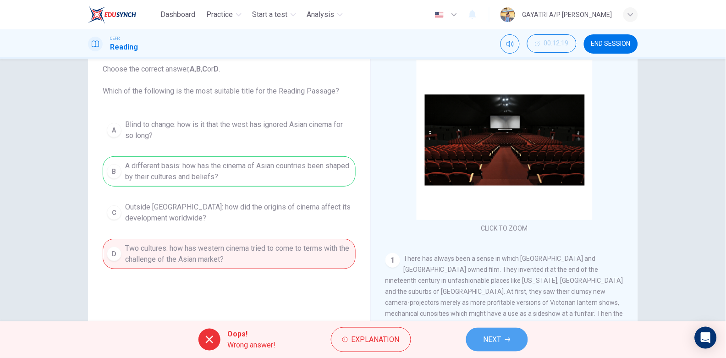
click at [491, 350] on button "NEXT" at bounding box center [497, 340] width 62 height 24
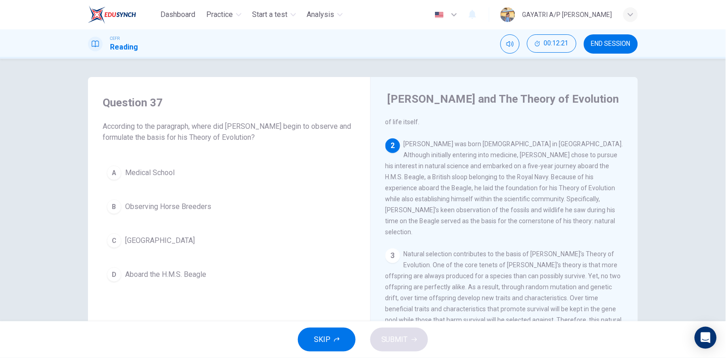
scroll to position [111, 0]
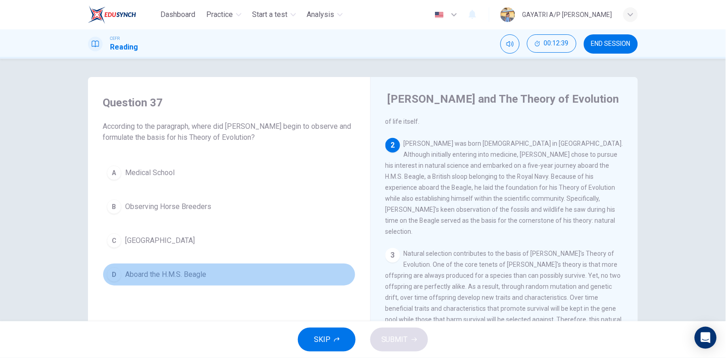
click at [260, 282] on button "D Aboard the H.M.S. Beagle" at bounding box center [229, 274] width 253 height 23
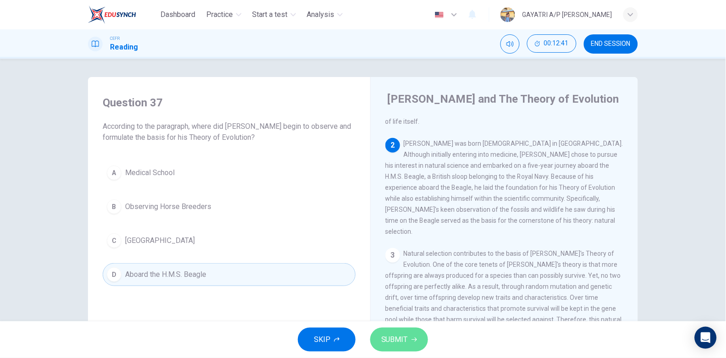
click at [389, 348] on button "SUBMIT" at bounding box center [400, 340] width 58 height 24
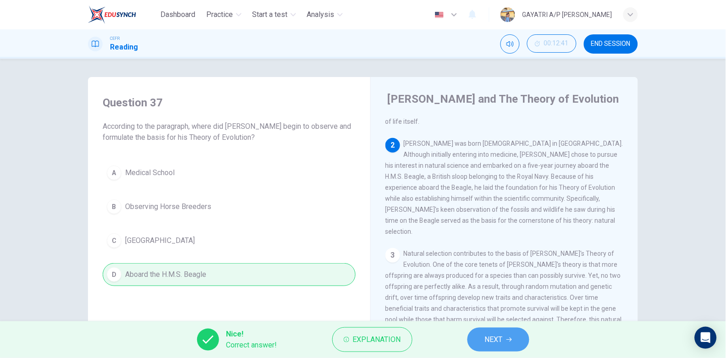
click at [488, 346] on span "NEXT" at bounding box center [494, 339] width 18 height 13
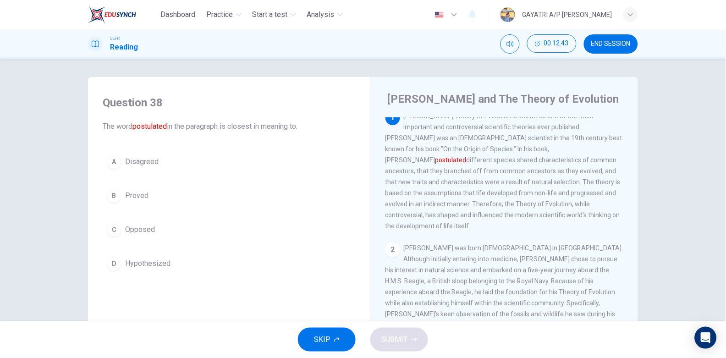
scroll to position [7, 0]
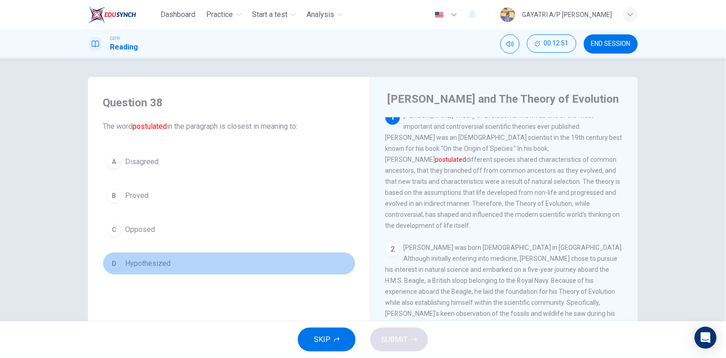
click at [205, 266] on button "D Hypothesized" at bounding box center [229, 263] width 253 height 23
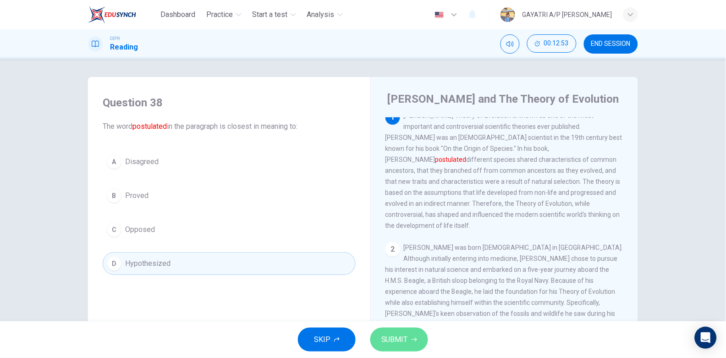
click at [410, 340] on button "SUBMIT" at bounding box center [400, 340] width 58 height 24
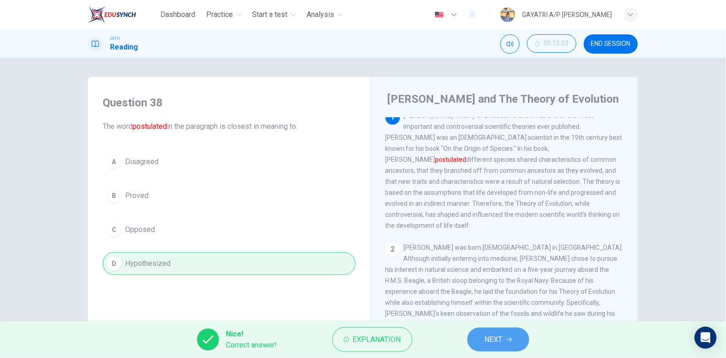
click at [510, 335] on button "NEXT" at bounding box center [499, 340] width 62 height 24
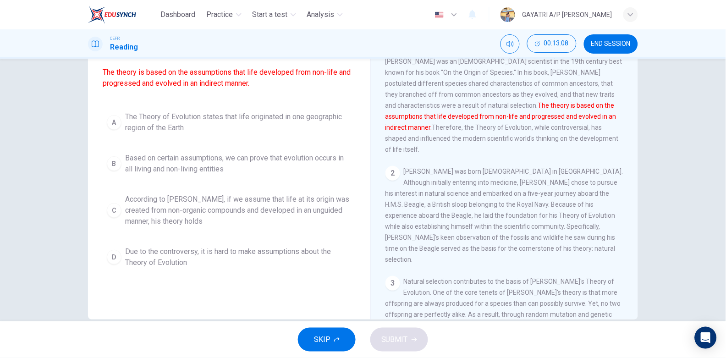
scroll to position [72, 0]
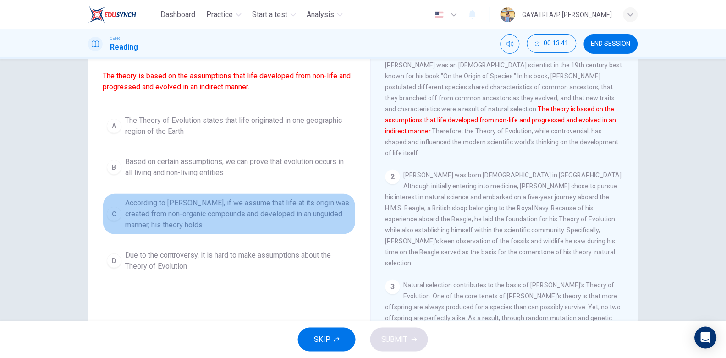
click at [265, 217] on span "According to [PERSON_NAME], if we assume that life at its origin was created fr…" at bounding box center [238, 214] width 227 height 33
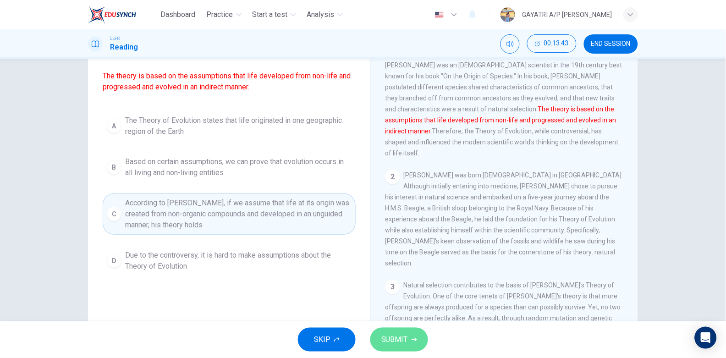
click at [404, 338] on span "SUBMIT" at bounding box center [395, 339] width 27 height 13
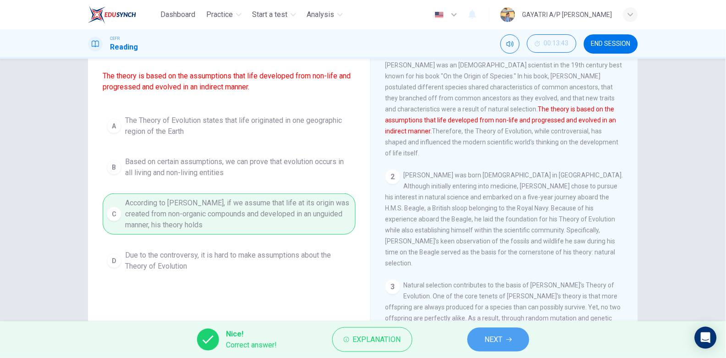
click at [492, 335] on span "NEXT" at bounding box center [494, 339] width 18 height 13
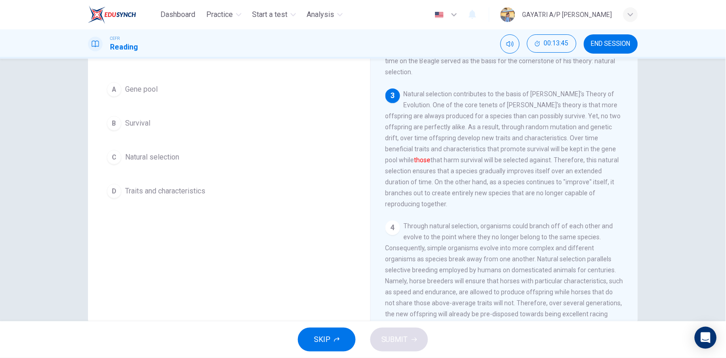
scroll to position [0, 0]
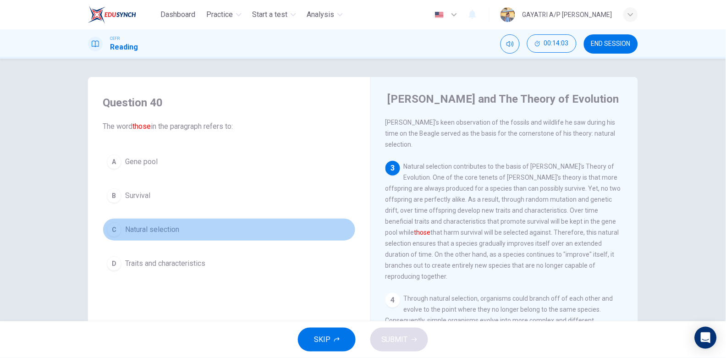
click at [185, 231] on button "C Natural selection" at bounding box center [229, 229] width 253 height 23
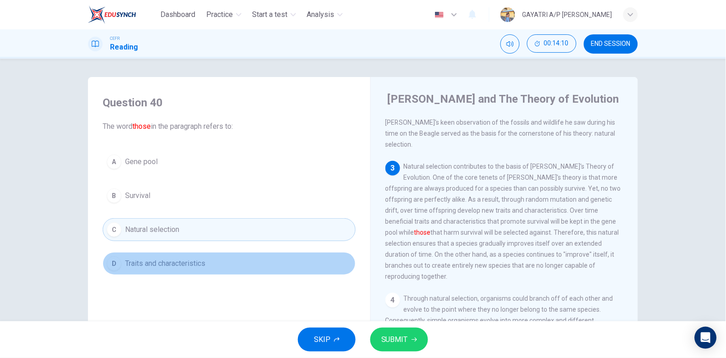
click at [184, 264] on span "Traits and characteristics" at bounding box center [165, 263] width 80 height 11
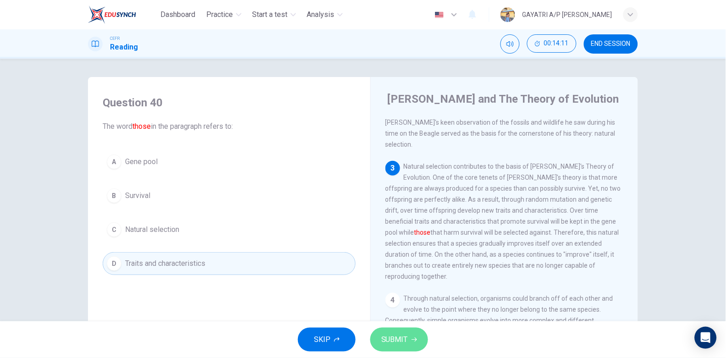
click at [413, 338] on icon "button" at bounding box center [415, 340] width 6 height 6
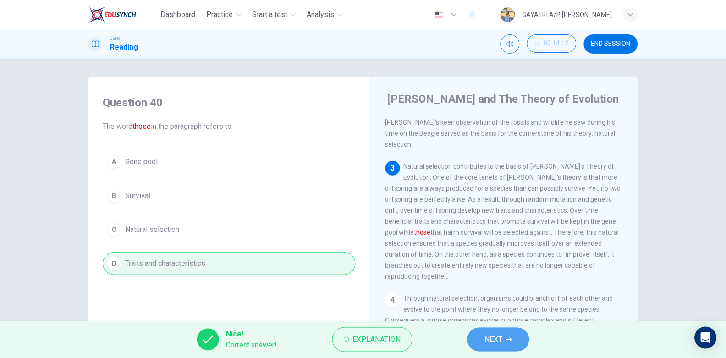
click at [510, 346] on button "NEXT" at bounding box center [499, 340] width 62 height 24
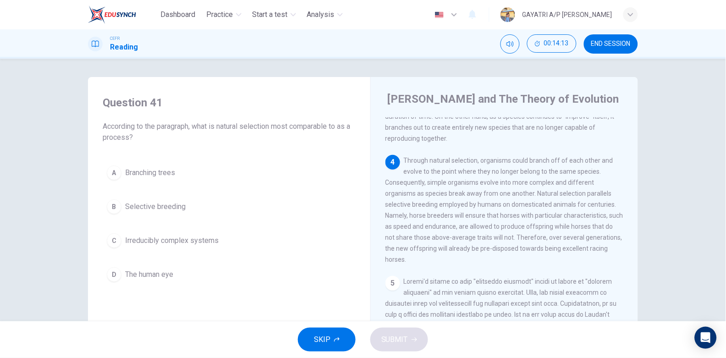
scroll to position [336, 0]
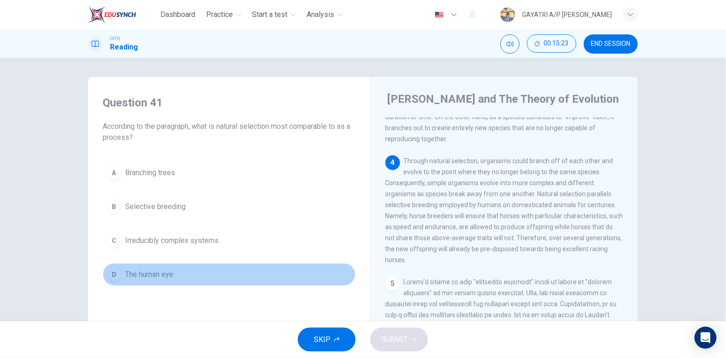
click at [200, 271] on button "D The human eye" at bounding box center [229, 274] width 253 height 23
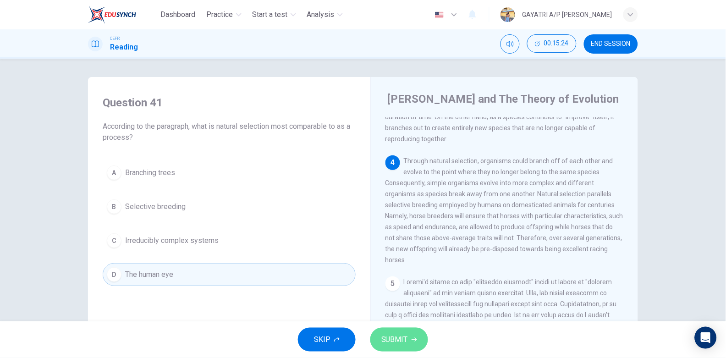
click at [400, 338] on span "SUBMIT" at bounding box center [395, 339] width 27 height 13
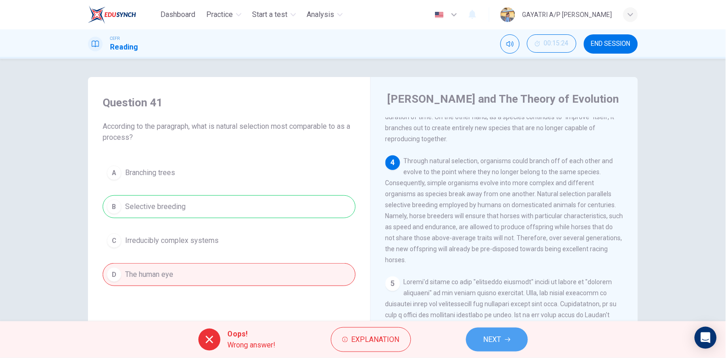
click at [488, 341] on span "NEXT" at bounding box center [493, 339] width 18 height 13
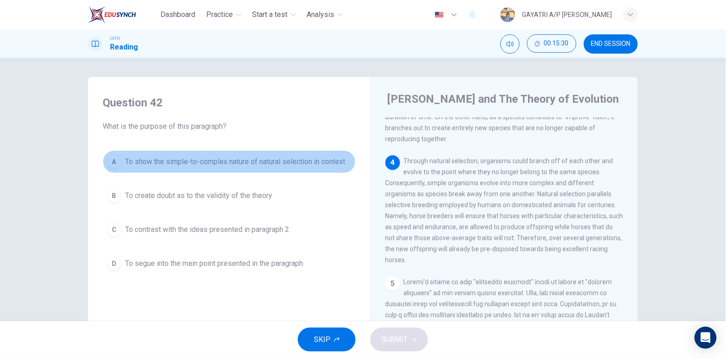
click at [231, 168] on button "A To show the simple-to-complex nature of natural selection in context" at bounding box center [229, 161] width 253 height 23
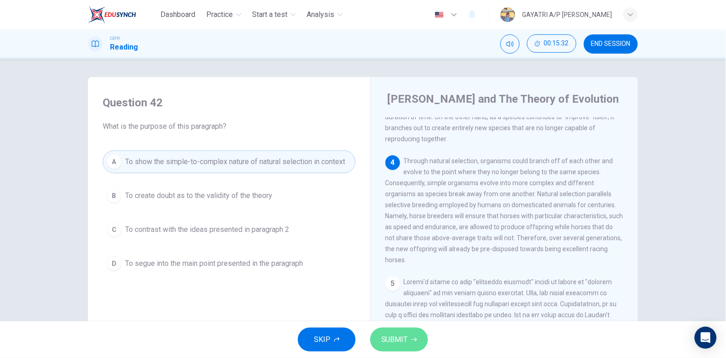
click at [403, 349] on button "SUBMIT" at bounding box center [400, 340] width 58 height 24
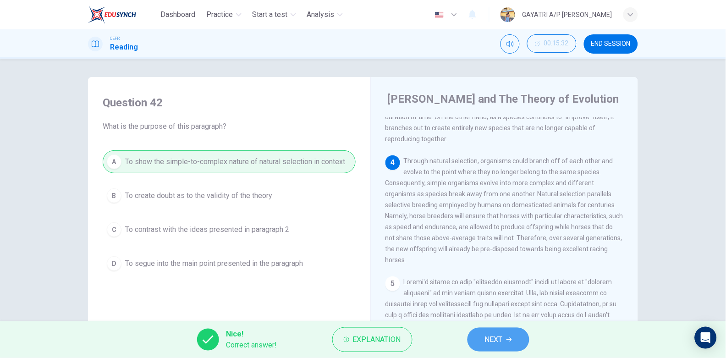
click at [488, 342] on span "NEXT" at bounding box center [494, 339] width 18 height 13
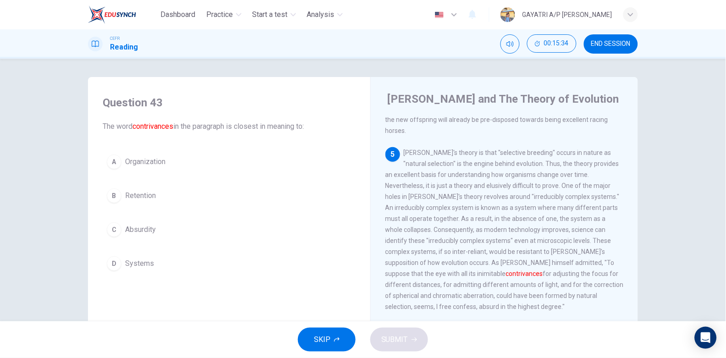
scroll to position [466, 0]
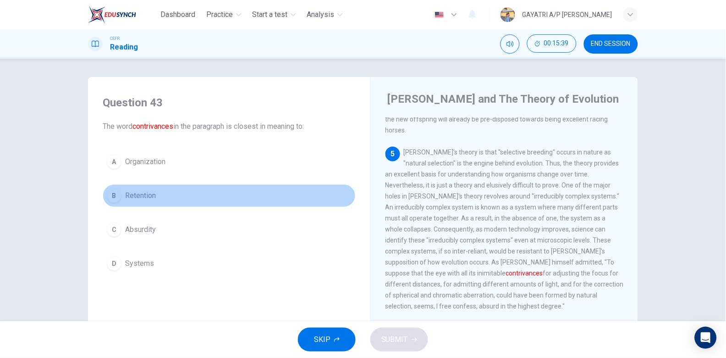
click at [187, 199] on button "B Retention" at bounding box center [229, 195] width 253 height 23
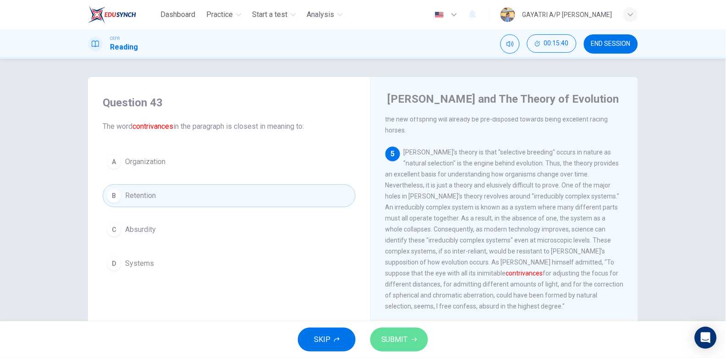
click at [397, 342] on span "SUBMIT" at bounding box center [395, 339] width 27 height 13
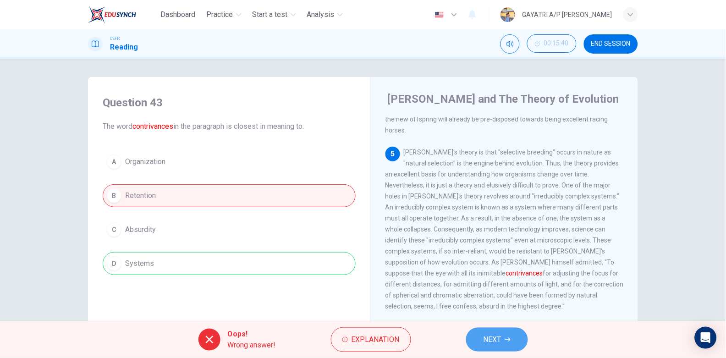
click at [505, 340] on button "NEXT" at bounding box center [497, 340] width 62 height 24
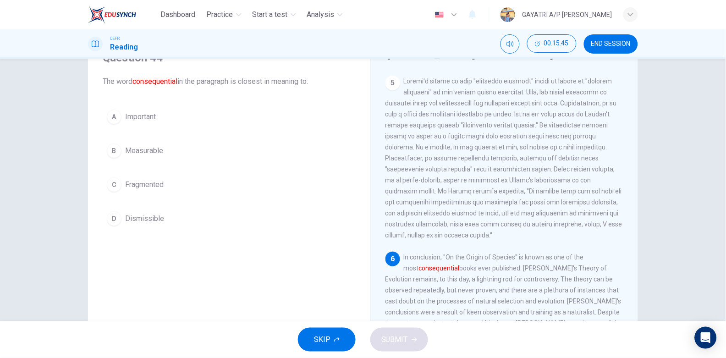
scroll to position [37, 0]
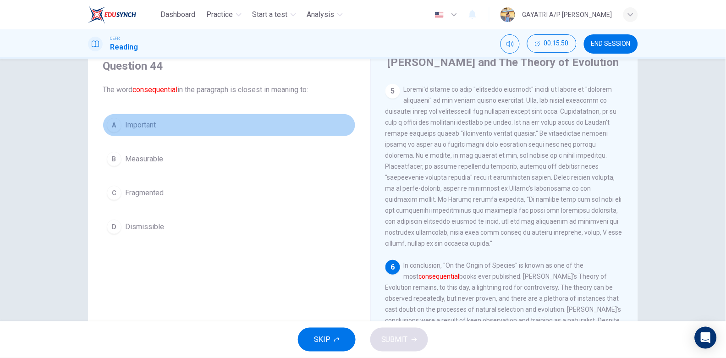
click at [177, 127] on button "A Important" at bounding box center [229, 125] width 253 height 23
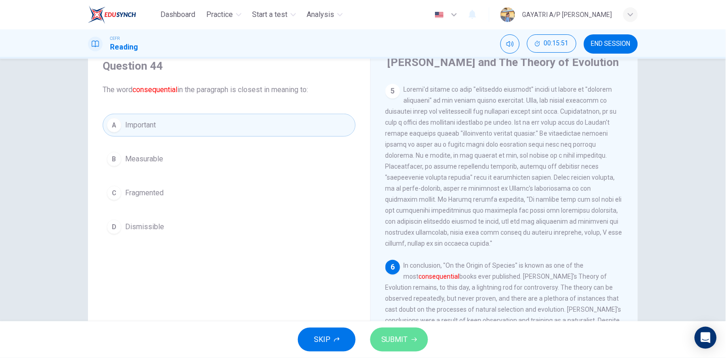
click at [407, 331] on button "SUBMIT" at bounding box center [400, 340] width 58 height 24
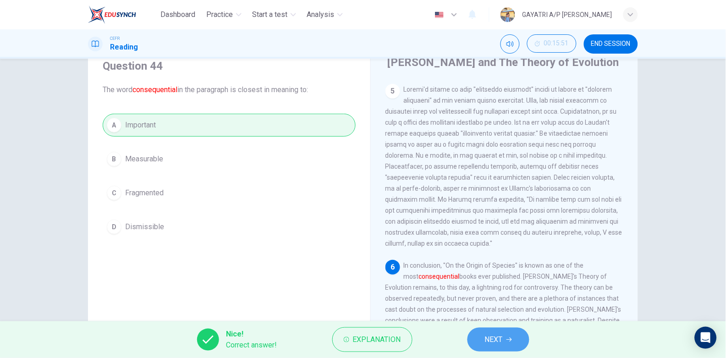
click at [493, 333] on button "NEXT" at bounding box center [499, 340] width 62 height 24
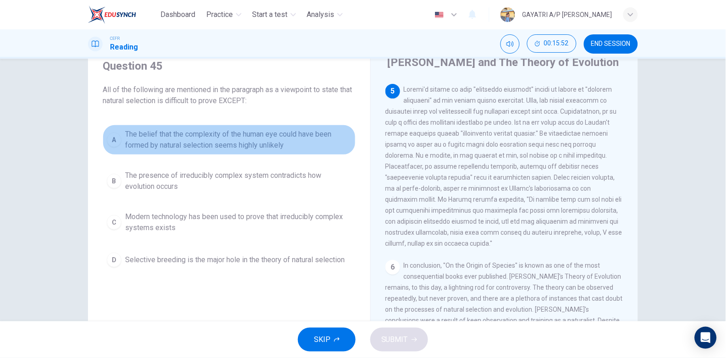
click at [206, 146] on span "The belief that the complexity of the human eye could have been formed by natur…" at bounding box center [238, 140] width 227 height 22
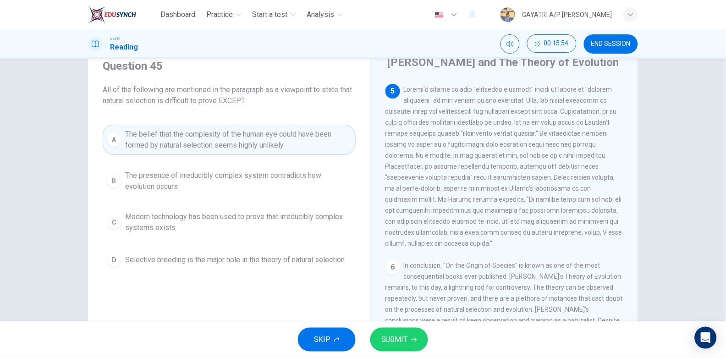
click at [404, 352] on div "SKIP SUBMIT" at bounding box center [363, 340] width 726 height 37
click at [398, 328] on button "SUBMIT" at bounding box center [400, 340] width 58 height 24
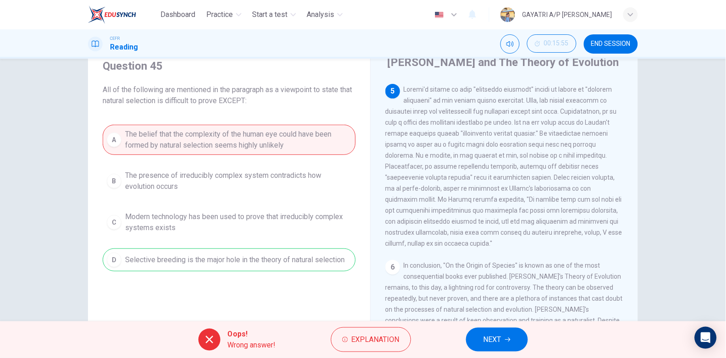
click at [485, 340] on span "NEXT" at bounding box center [493, 339] width 18 height 13
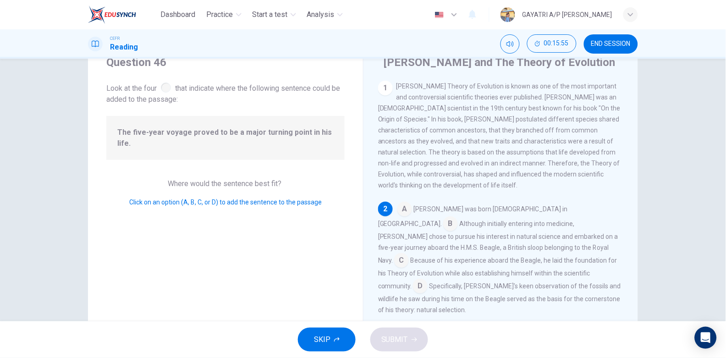
scroll to position [54, 0]
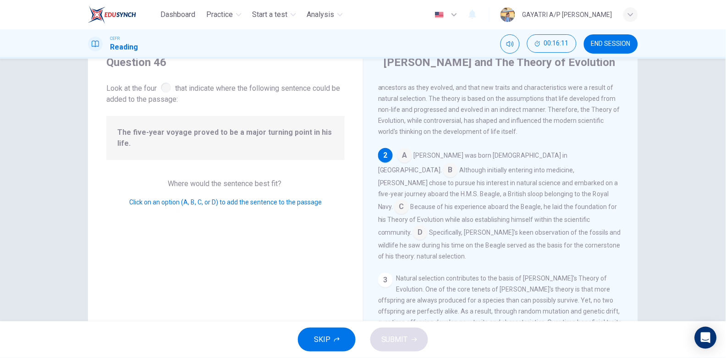
click at [409, 200] on input at bounding box center [401, 207] width 15 height 15
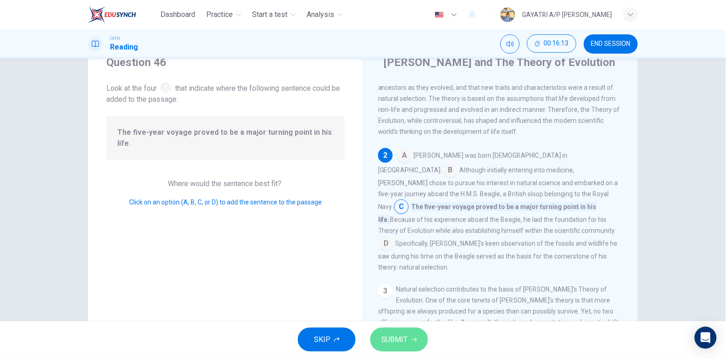
click at [404, 336] on span "SUBMIT" at bounding box center [395, 339] width 27 height 13
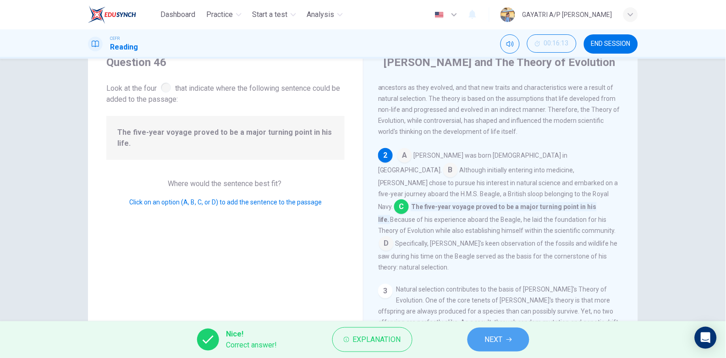
click at [493, 338] on span "NEXT" at bounding box center [494, 339] width 18 height 13
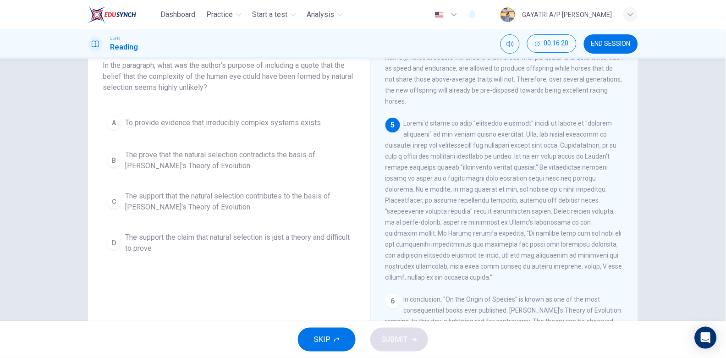
scroll to position [433, 0]
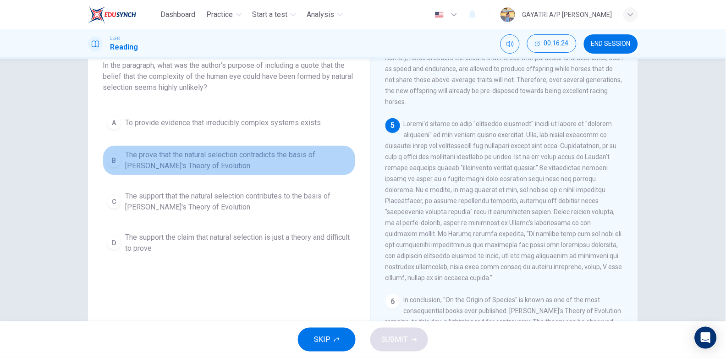
click at [233, 157] on span "The prove that the natural selection contradicts the basis of [PERSON_NAME]'s T…" at bounding box center [238, 161] width 227 height 22
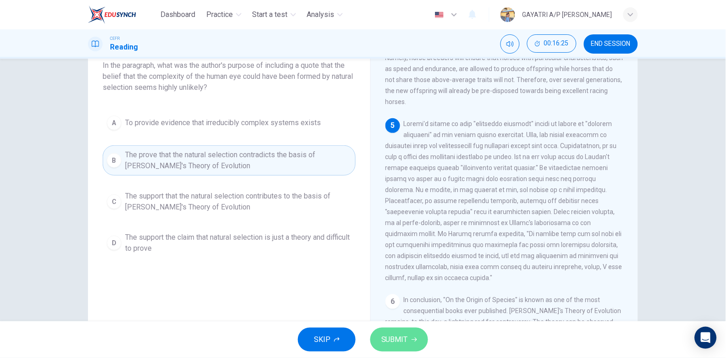
click at [397, 337] on span "SUBMIT" at bounding box center [395, 339] width 27 height 13
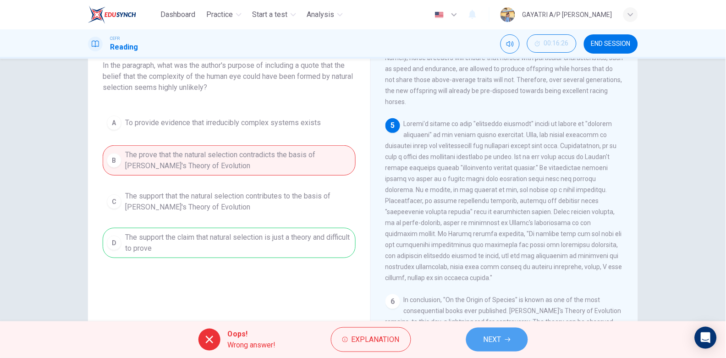
click at [495, 340] on span "NEXT" at bounding box center [493, 339] width 18 height 13
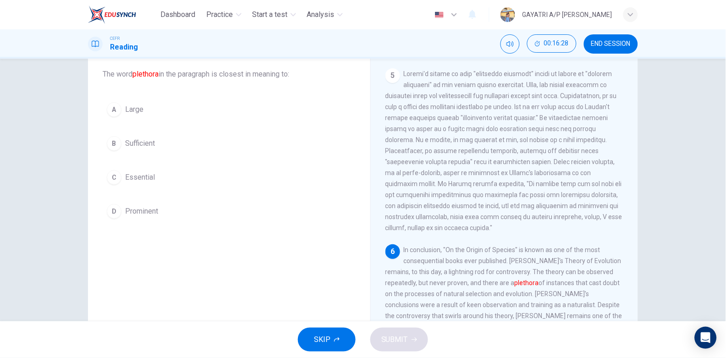
scroll to position [51, 0]
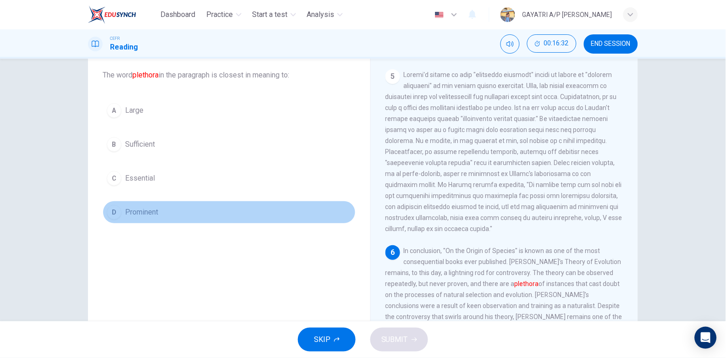
click at [168, 209] on button "D Prominent" at bounding box center [229, 212] width 253 height 23
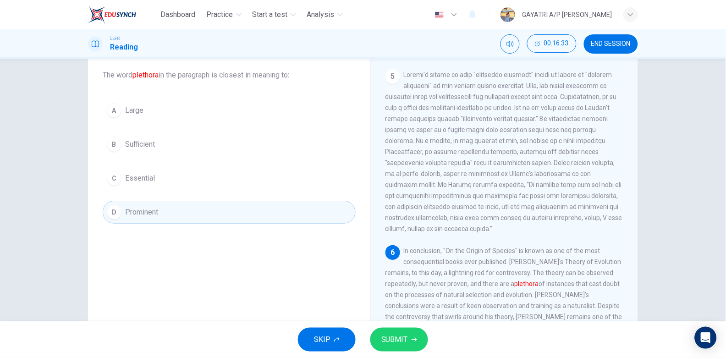
click at [179, 148] on button "B Sufficient" at bounding box center [229, 144] width 253 height 23
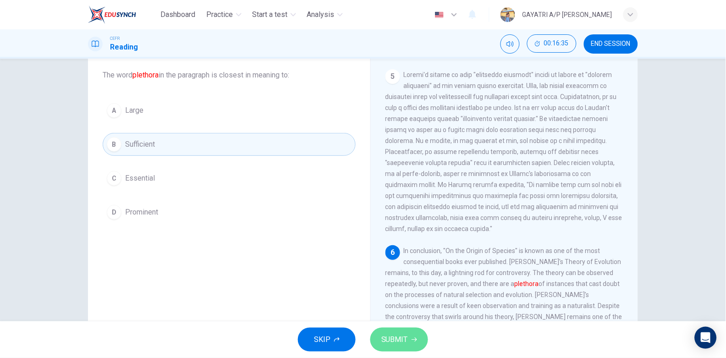
click at [408, 337] on button "SUBMIT" at bounding box center [400, 340] width 58 height 24
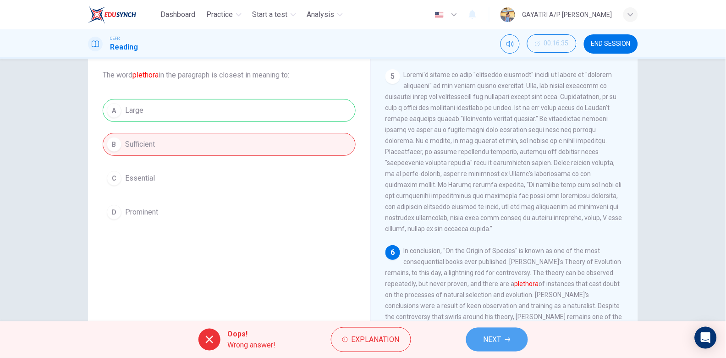
click at [494, 339] on span "NEXT" at bounding box center [493, 339] width 18 height 13
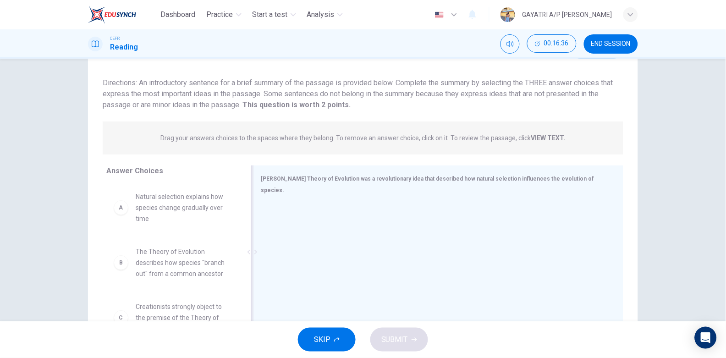
scroll to position [92, 0]
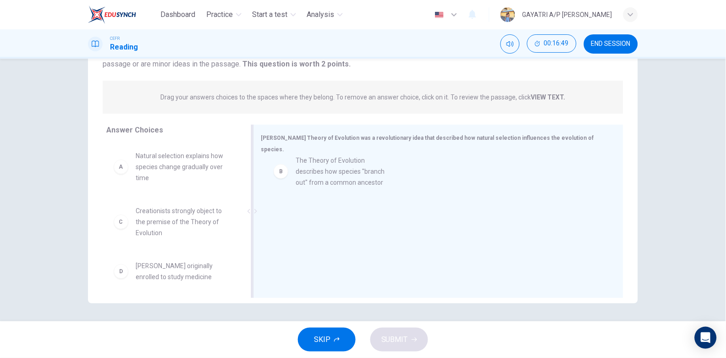
drag, startPoint x: 166, startPoint y: 223, endPoint x: 332, endPoint y: 172, distance: 173.2
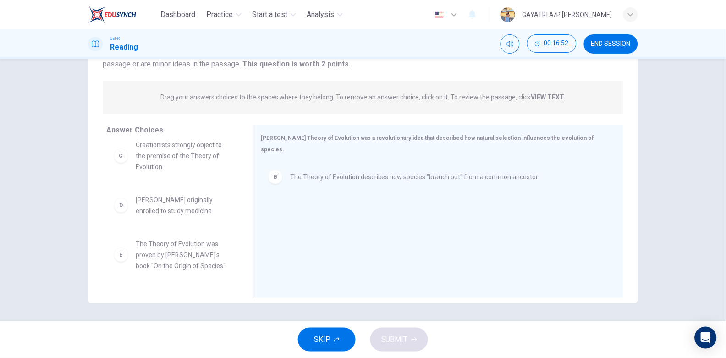
scroll to position [126, 0]
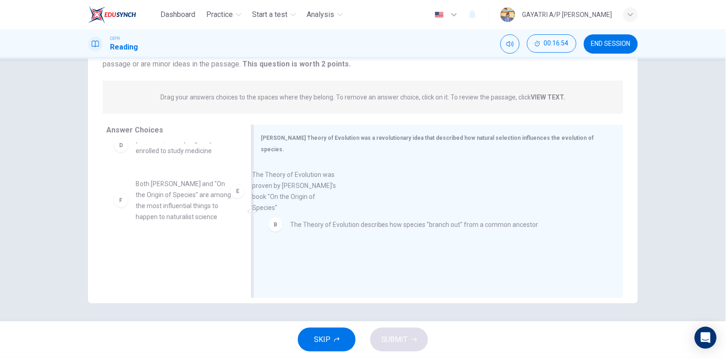
drag, startPoint x: 179, startPoint y: 212, endPoint x: 310, endPoint y: 203, distance: 131.5
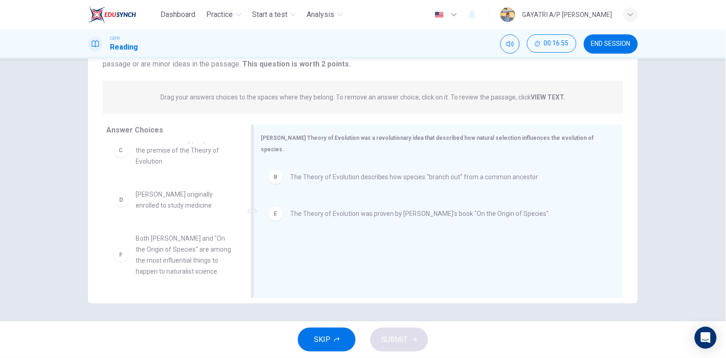
scroll to position [71, 0]
drag, startPoint x: 203, startPoint y: 255, endPoint x: 299, endPoint y: 238, distance: 98.0
drag, startPoint x: 194, startPoint y: 248, endPoint x: 375, endPoint y: 211, distance: 184.8
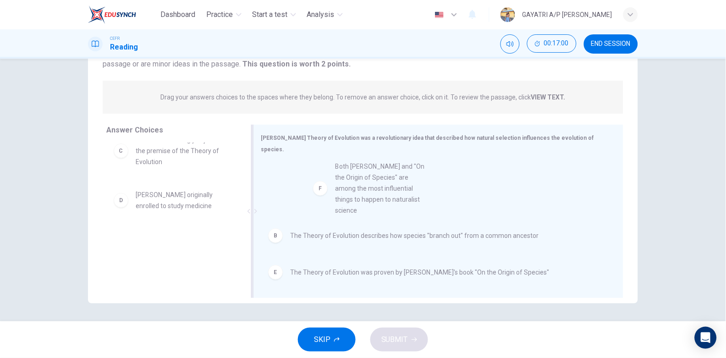
drag, startPoint x: 208, startPoint y: 248, endPoint x: 437, endPoint y: 167, distance: 243.3
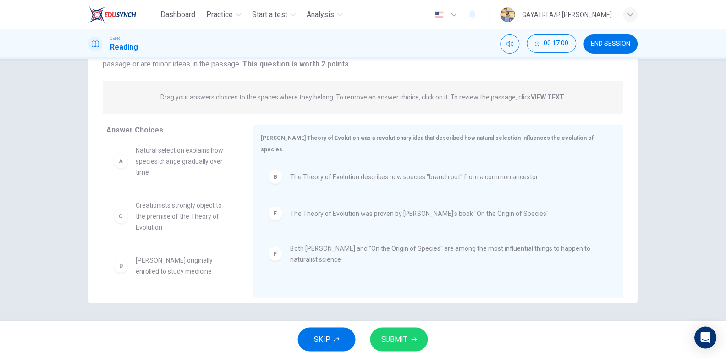
scroll to position [6, 0]
click at [397, 339] on span "SUBMIT" at bounding box center [395, 339] width 27 height 13
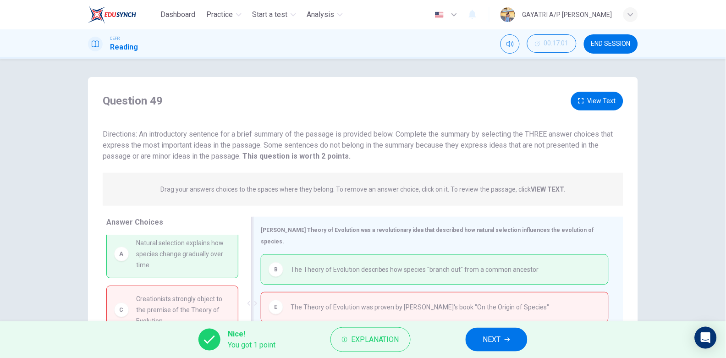
scroll to position [92, 0]
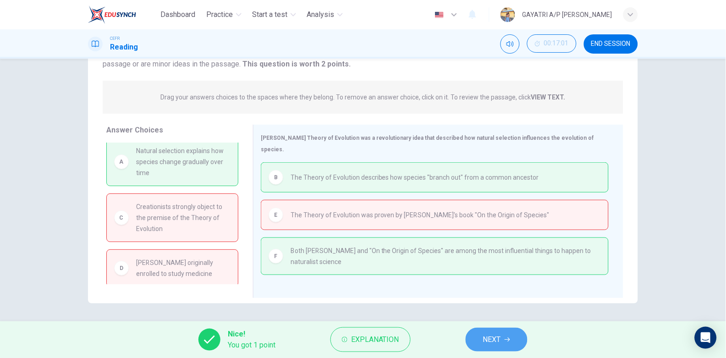
click at [486, 341] on span "NEXT" at bounding box center [492, 339] width 18 height 13
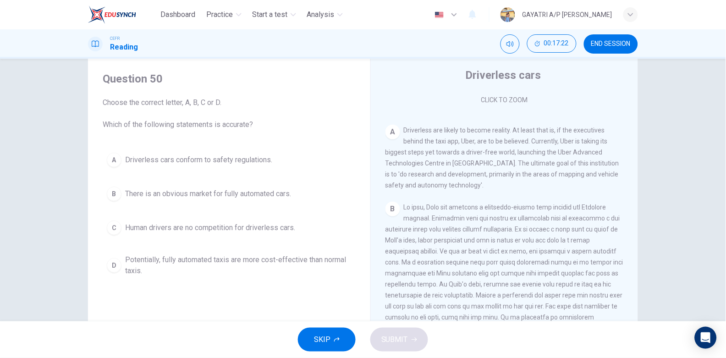
scroll to position [161, 0]
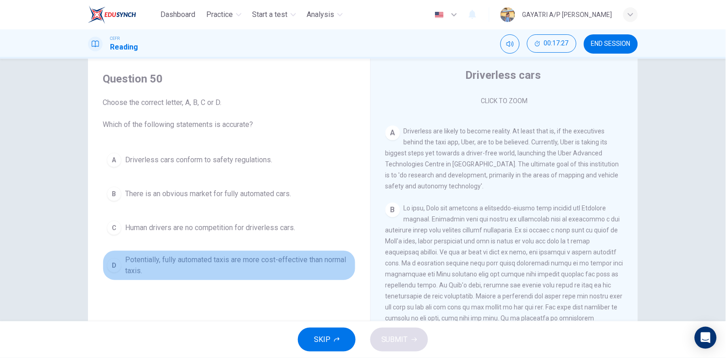
click at [251, 259] on span "Potentially, fully automated taxis are more cost-effective than normal taxis." at bounding box center [238, 266] width 227 height 22
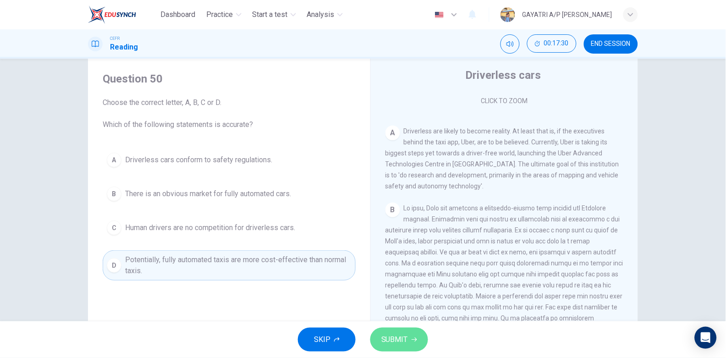
click at [403, 336] on span "SUBMIT" at bounding box center [395, 339] width 27 height 13
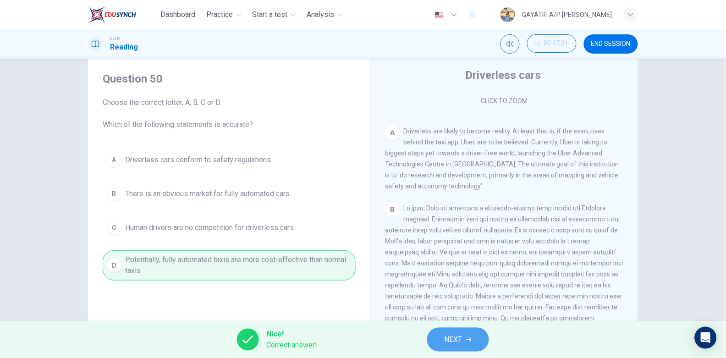
click at [468, 332] on button "NEXT" at bounding box center [458, 340] width 62 height 24
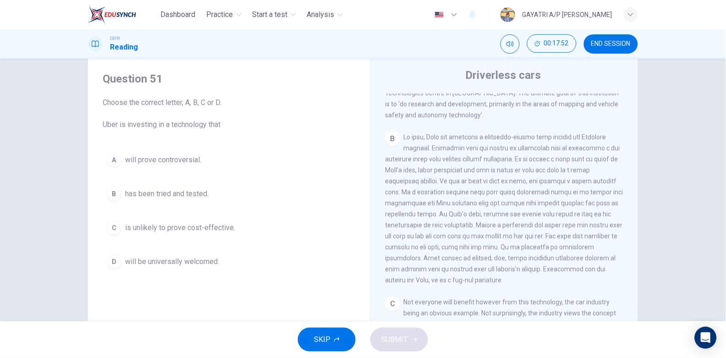
scroll to position [233, 0]
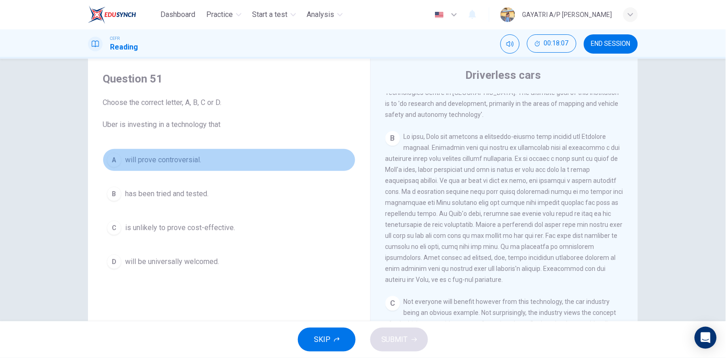
click at [214, 157] on button "A will prove controversial." at bounding box center [229, 160] width 253 height 23
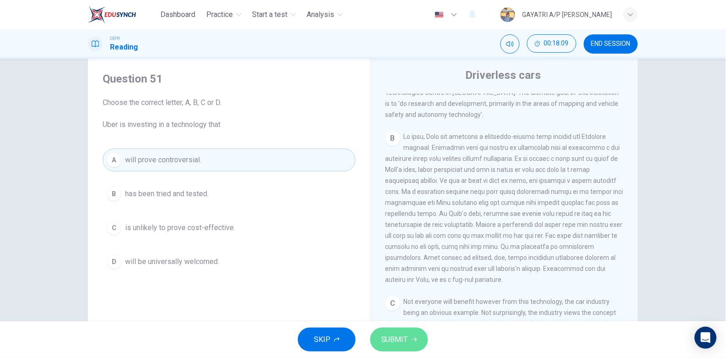
click at [389, 337] on span "SUBMIT" at bounding box center [395, 339] width 27 height 13
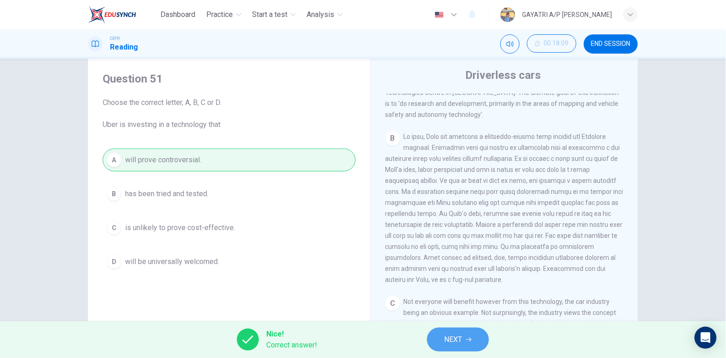
click at [464, 334] on button "NEXT" at bounding box center [458, 340] width 62 height 24
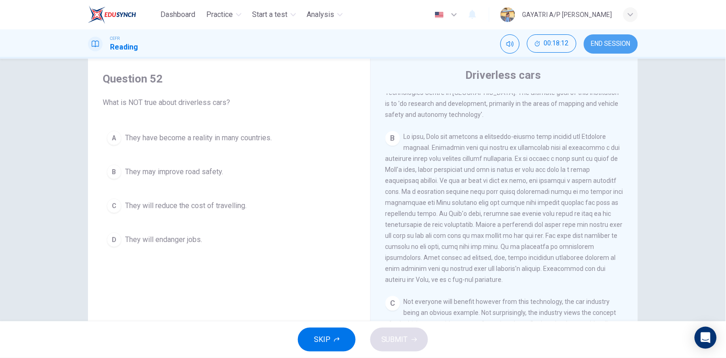
click at [606, 47] on span "END SESSION" at bounding box center [611, 43] width 39 height 7
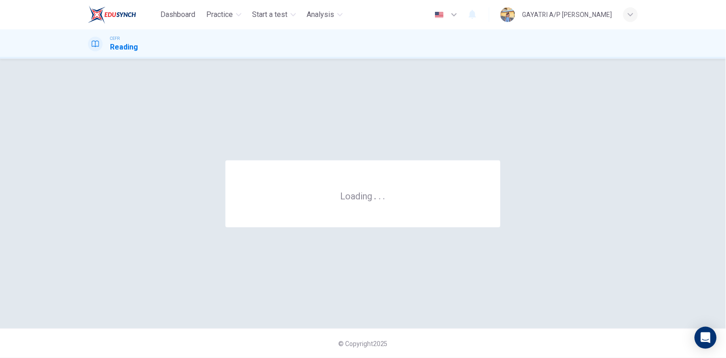
scroll to position [0, 0]
